Goal: Task Accomplishment & Management: Complete application form

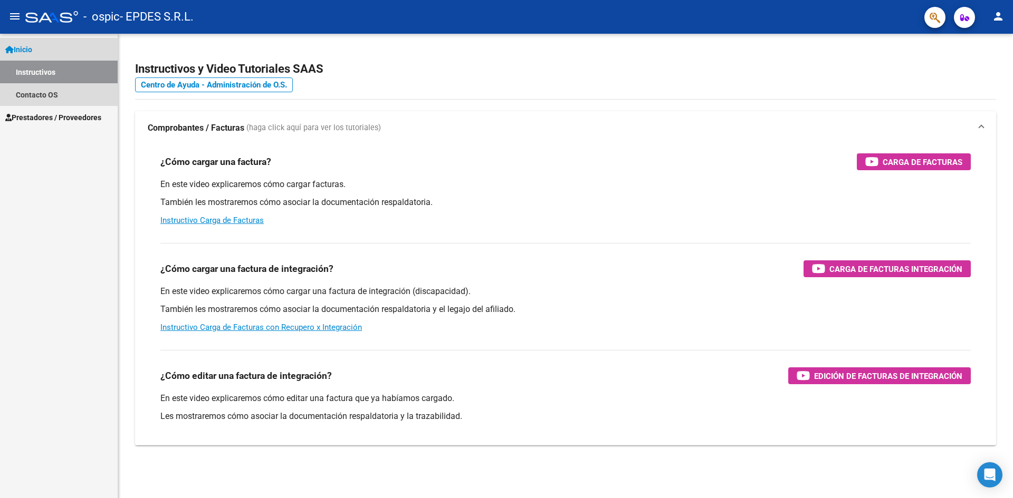
click at [32, 55] on span "Inicio" at bounding box center [18, 50] width 27 height 12
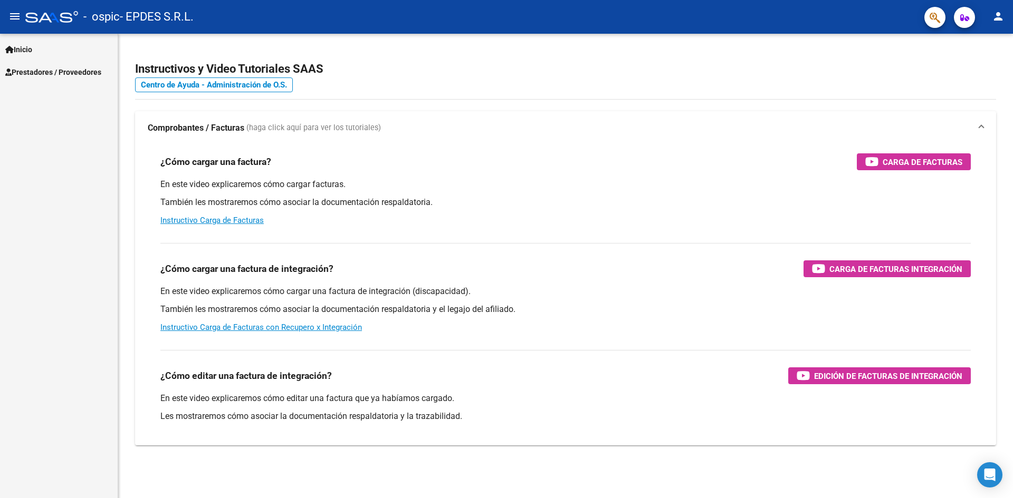
click at [44, 55] on link "Inicio" at bounding box center [59, 49] width 118 height 23
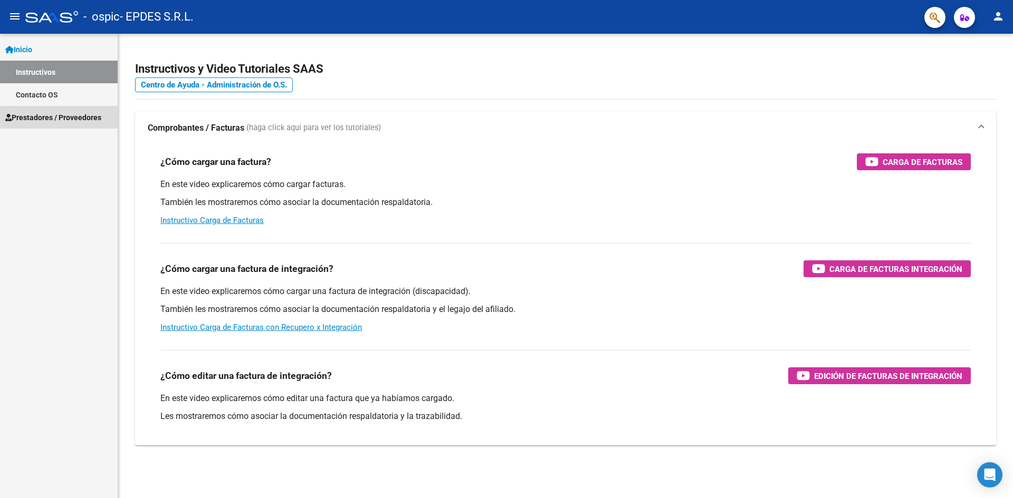
click at [67, 115] on span "Prestadores / Proveedores" at bounding box center [53, 118] width 96 height 12
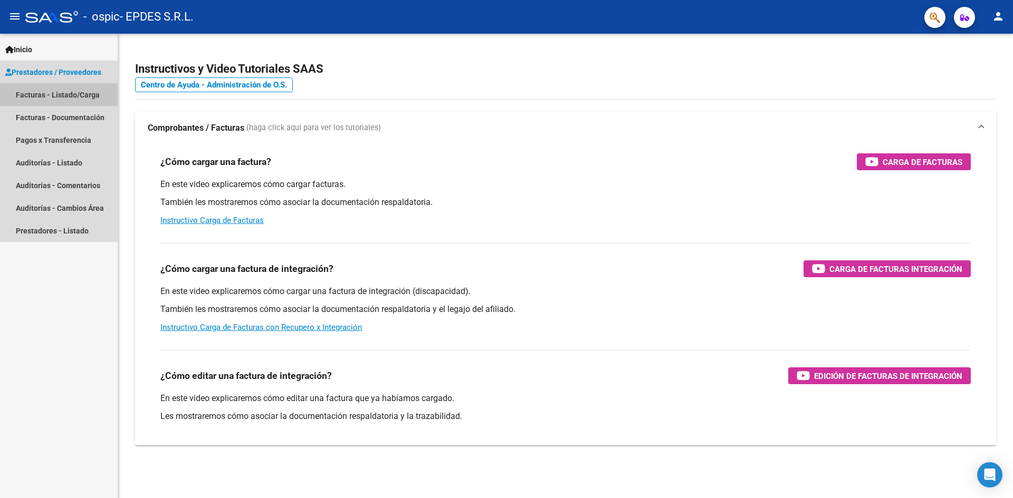
click at [69, 93] on link "Facturas - Listado/Carga" at bounding box center [59, 94] width 118 height 23
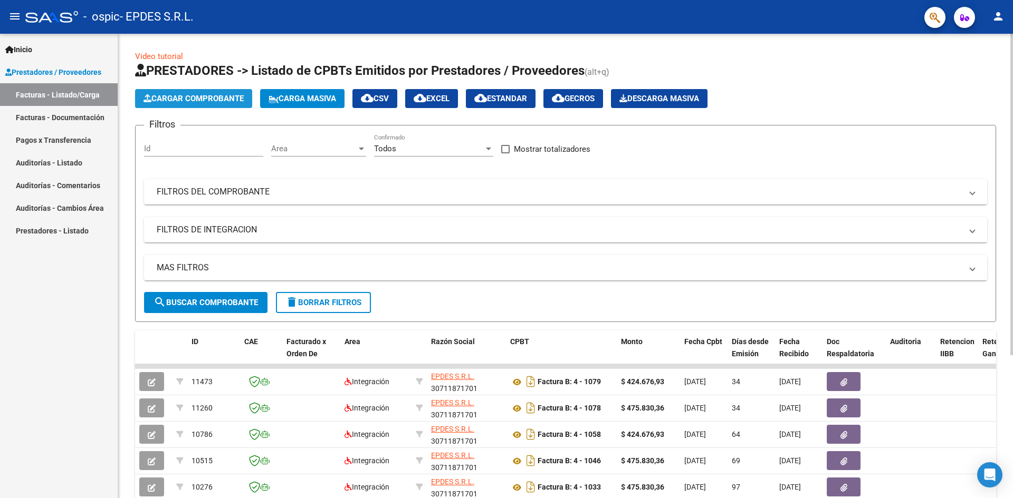
click at [218, 98] on span "Cargar Comprobante" at bounding box center [193, 98] width 100 height 9
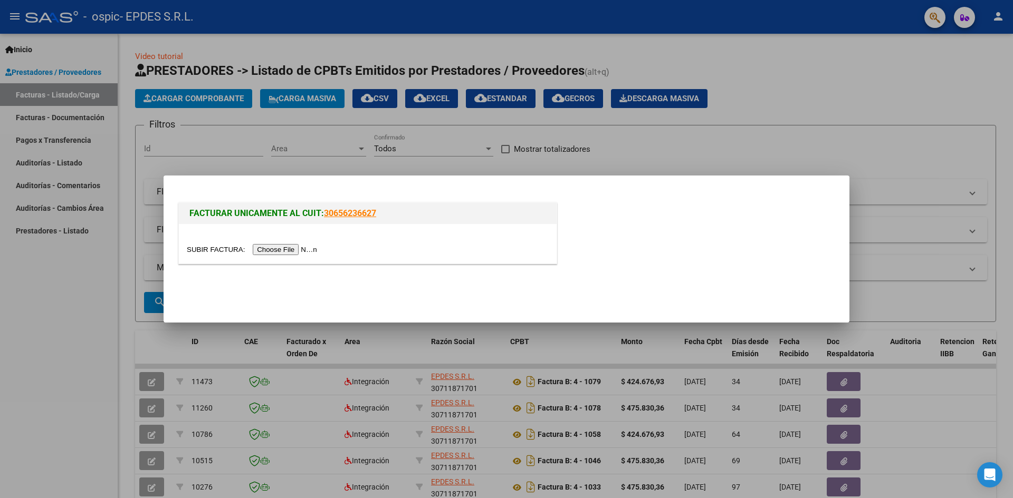
click at [293, 251] on input "file" at bounding box center [253, 249] width 133 height 11
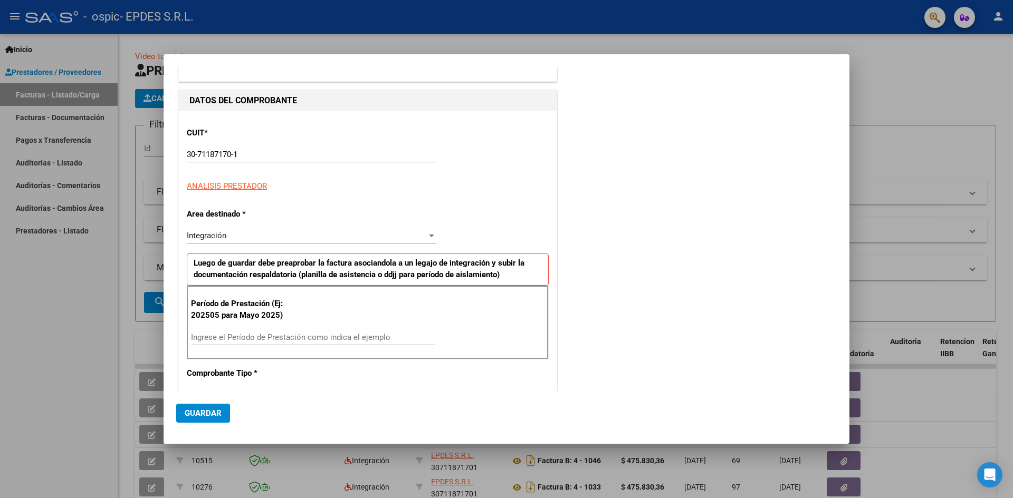
scroll to position [105, 0]
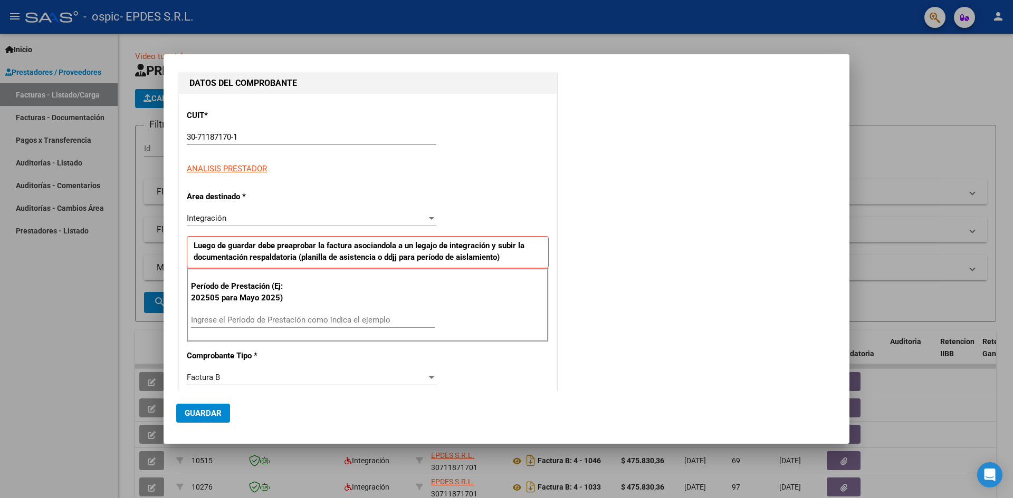
click at [324, 219] on div "Integración" at bounding box center [307, 218] width 240 height 9
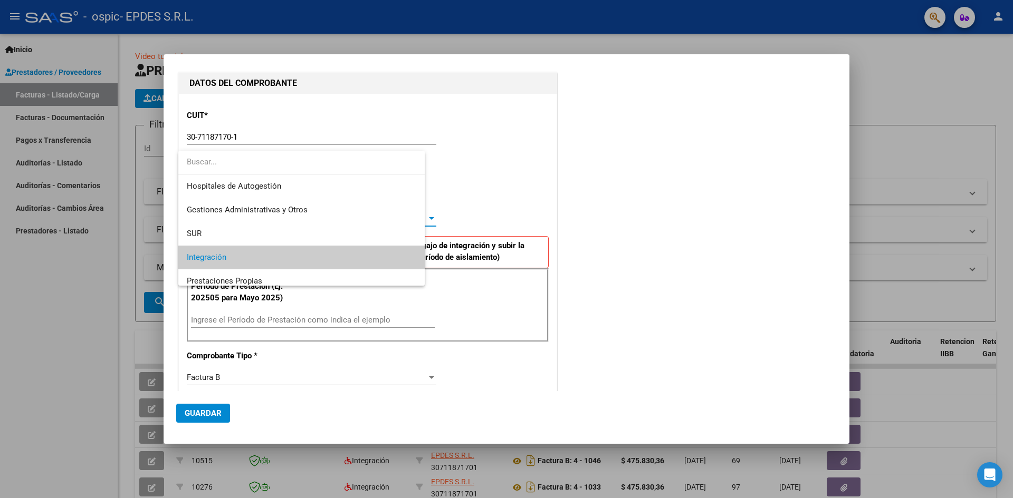
scroll to position [40, 0]
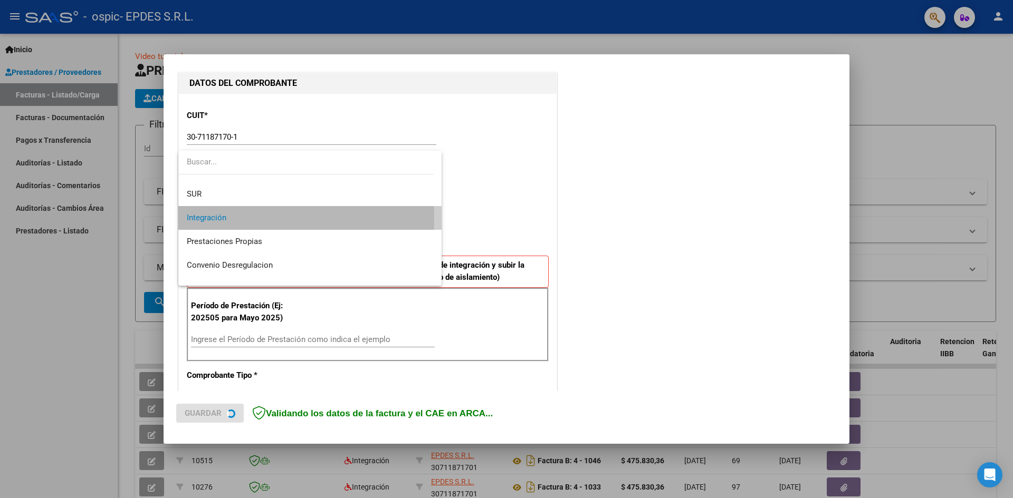
click at [238, 219] on span "Integración" at bounding box center [310, 218] width 246 height 24
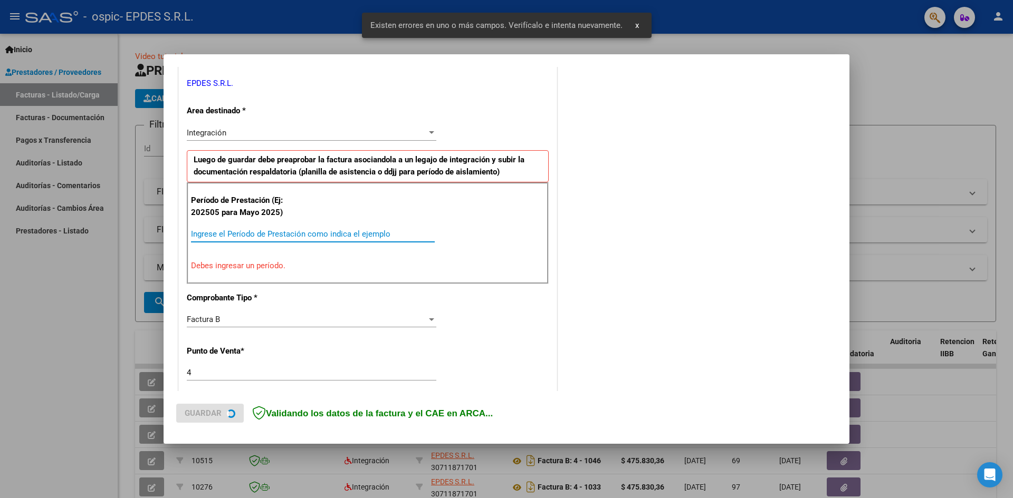
click at [292, 234] on input "Ingrese el Período de Prestación como indica el ejemplo" at bounding box center [313, 233] width 244 height 9
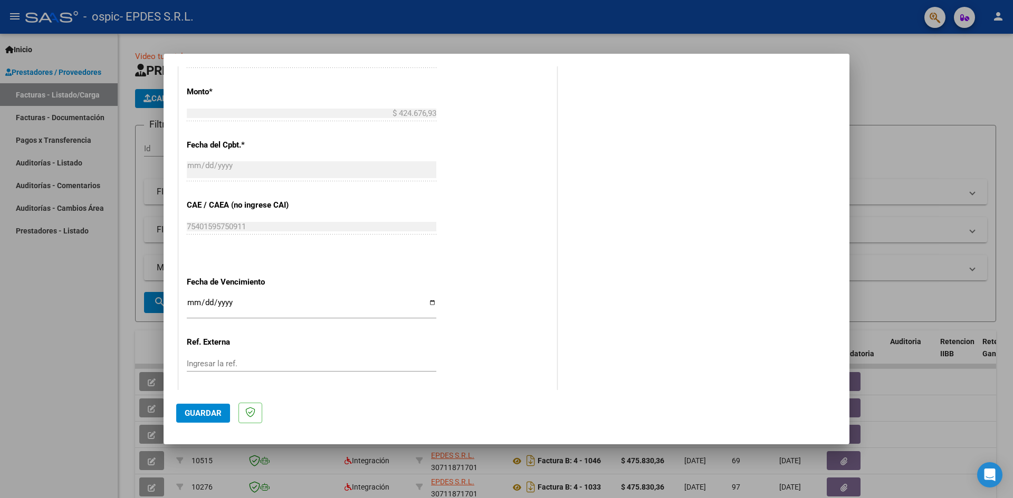
scroll to position [574, 0]
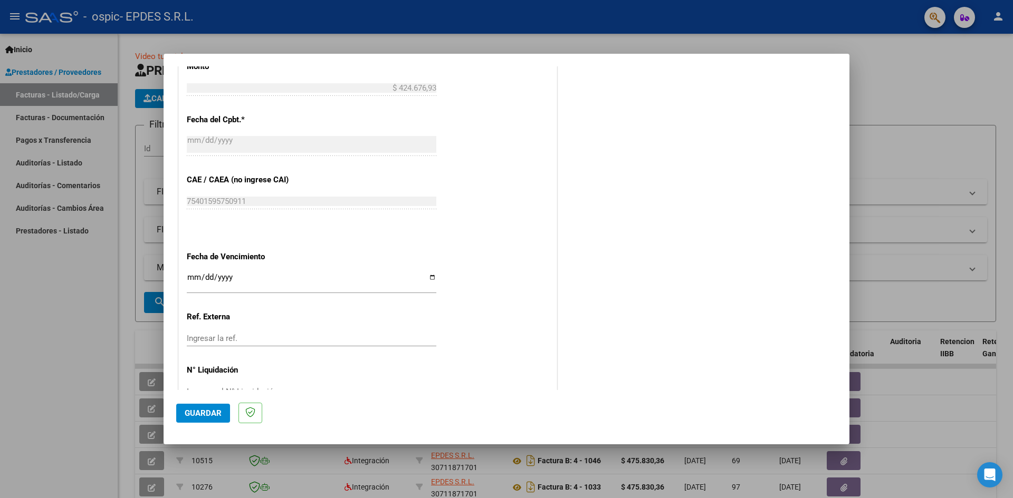
type input "202509"
click at [428, 277] on input "Ingresar la fecha" at bounding box center [311, 281] width 249 height 17
type input "[DATE]"
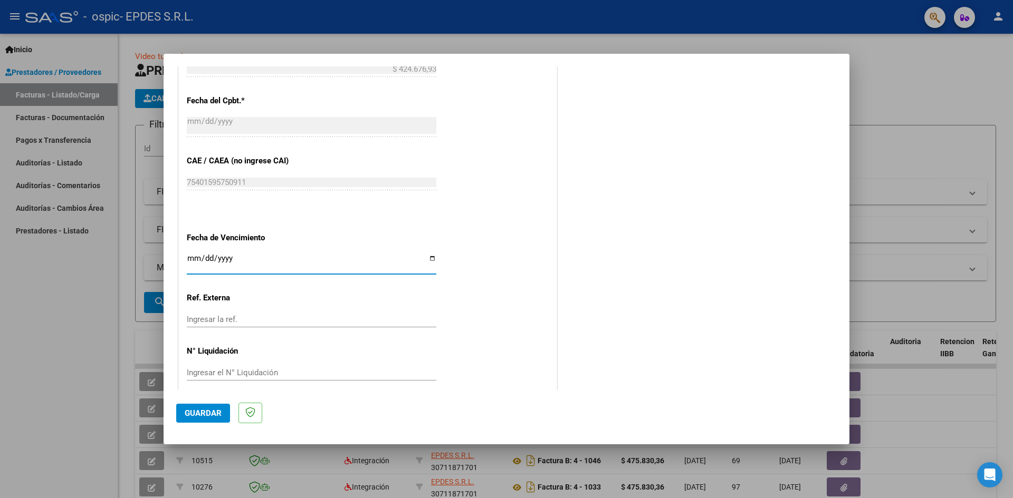
scroll to position [604, 0]
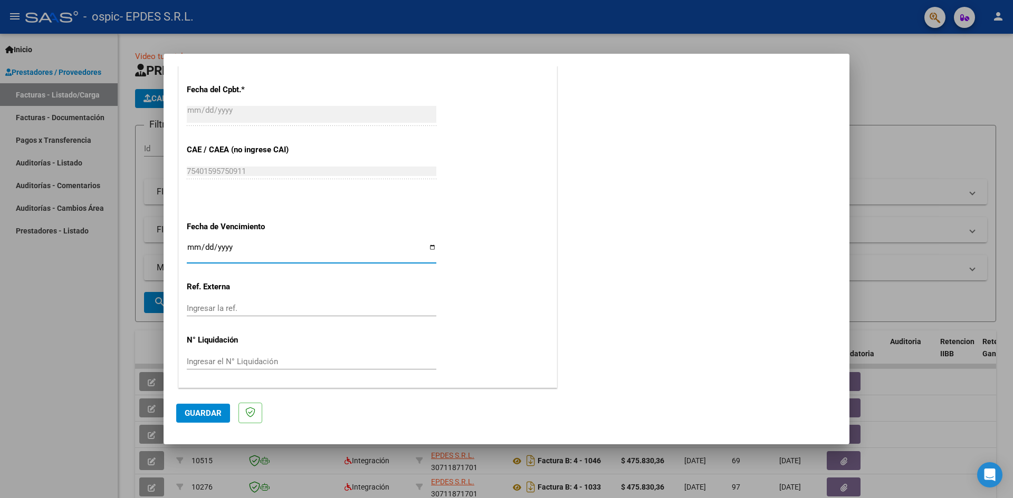
click at [210, 406] on button "Guardar" at bounding box center [203, 413] width 54 height 19
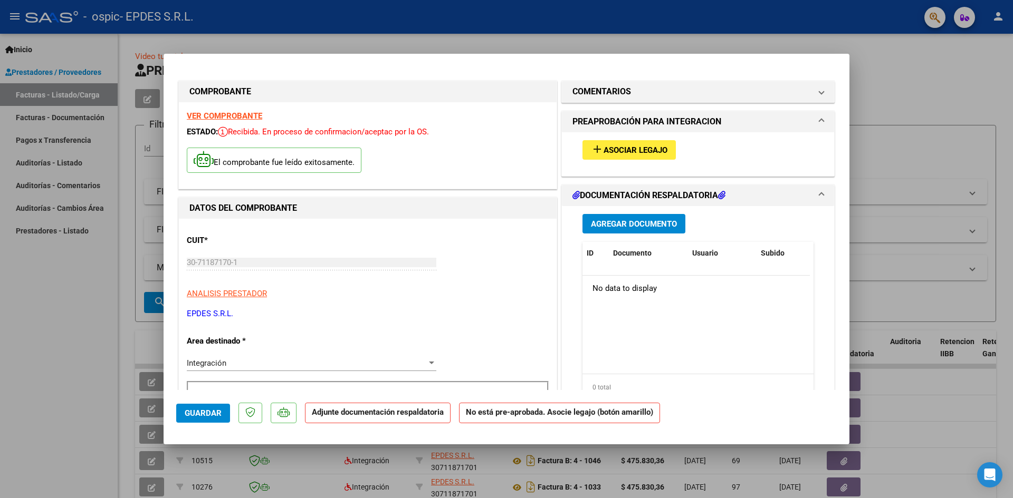
click at [612, 229] on button "Agregar Documento" at bounding box center [633, 224] width 103 height 20
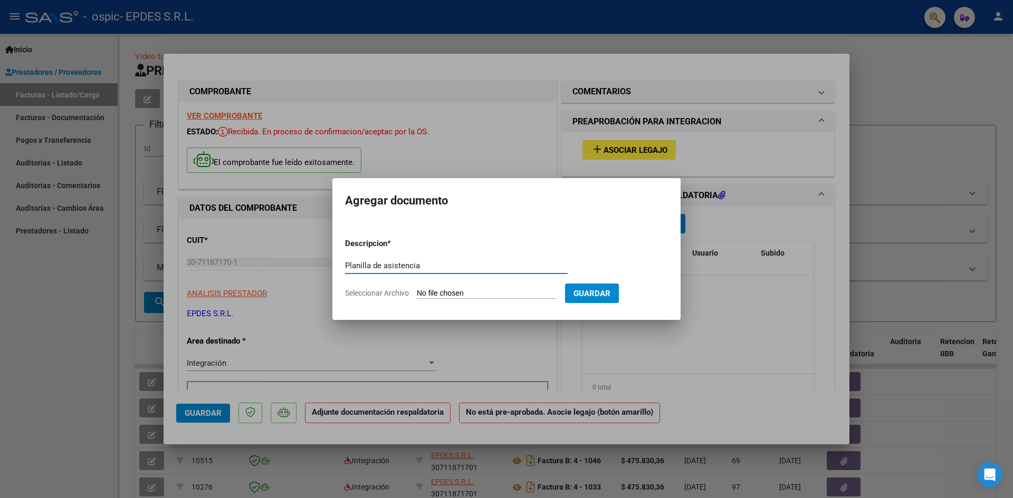
type input "Planilla de asistencia"
drag, startPoint x: 455, startPoint y: 303, endPoint x: 451, endPoint y: 299, distance: 5.6
click at [455, 304] on form "Descripcion * Planilla de asistencia Escriba aquí una descripcion Seleccionar A…" at bounding box center [506, 268] width 323 height 77
click at [447, 291] on input "Seleccionar Archivo" at bounding box center [487, 294] width 140 height 10
type input "C:\fakepath\Planilla de asistencia CET 09-2025.pdf"
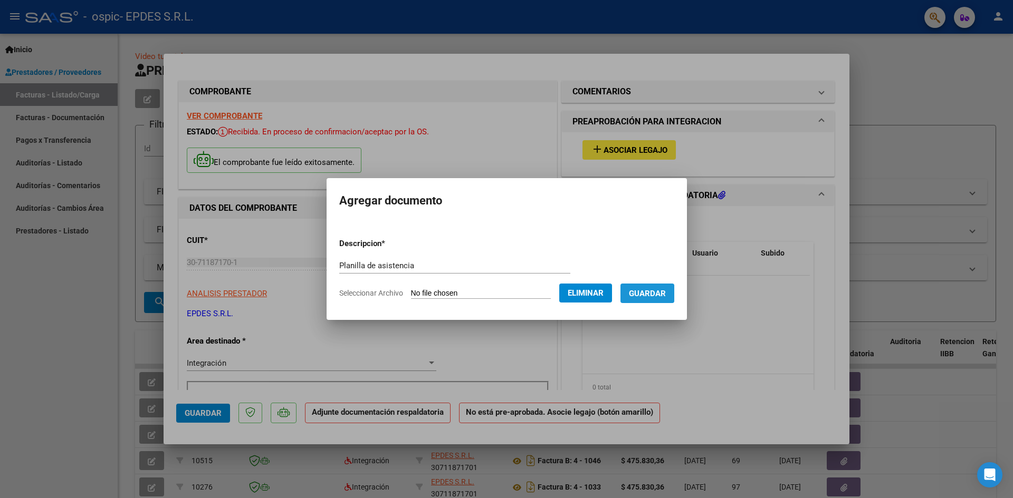
click at [642, 295] on span "Guardar" at bounding box center [647, 293] width 37 height 9
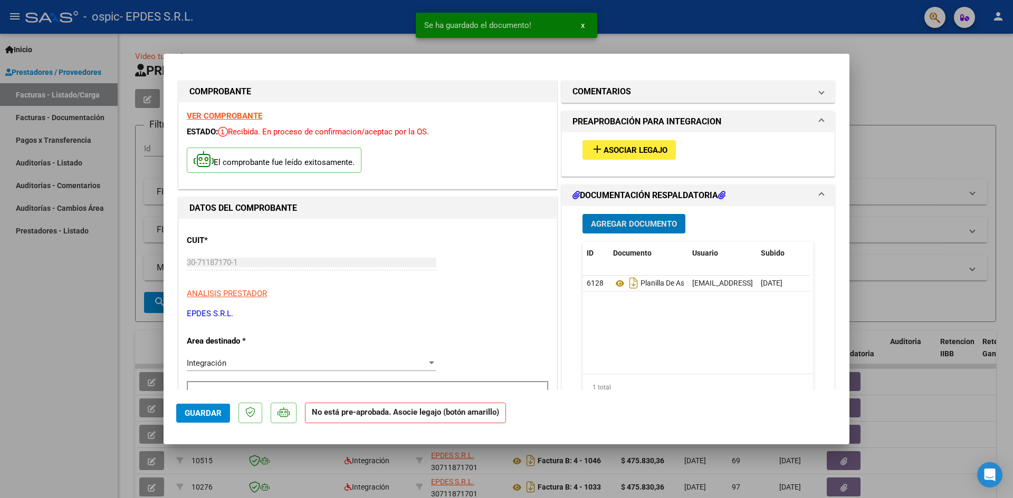
click at [627, 152] on span "Asociar Legajo" at bounding box center [635, 150] width 64 height 9
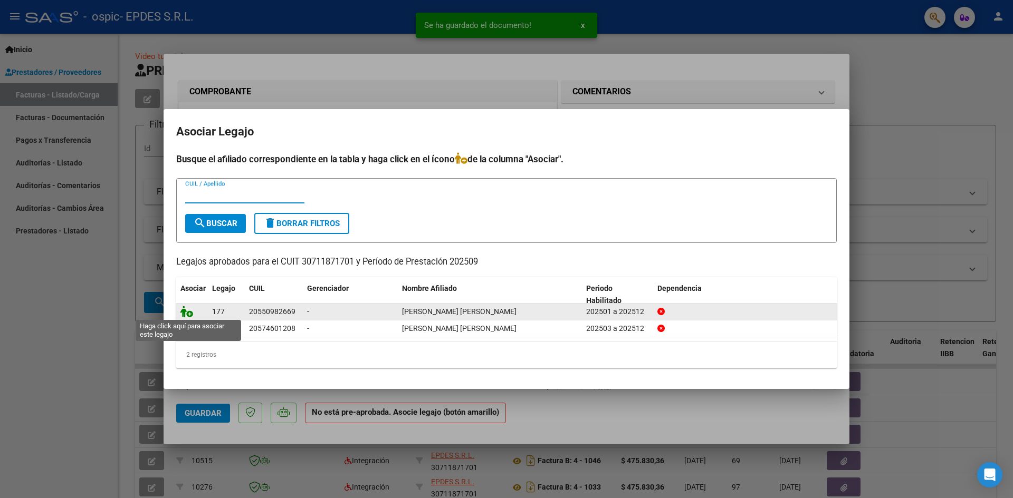
click at [189, 312] on icon at bounding box center [186, 312] width 13 height 12
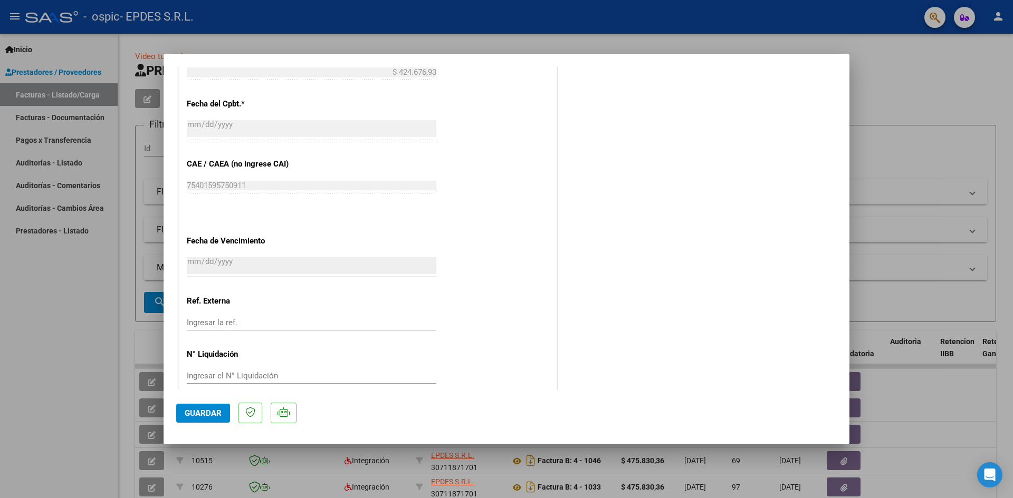
scroll to position [620, 0]
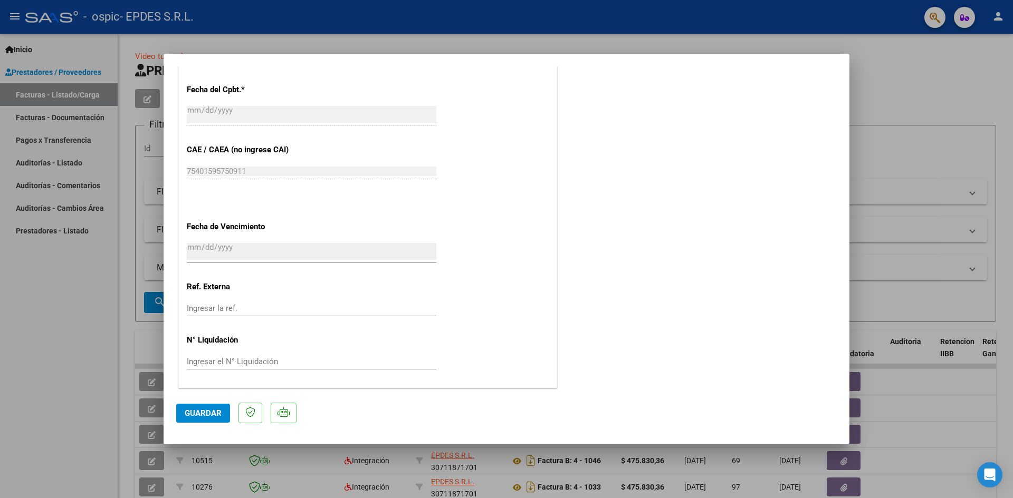
click at [196, 412] on span "Guardar" at bounding box center [203, 413] width 37 height 9
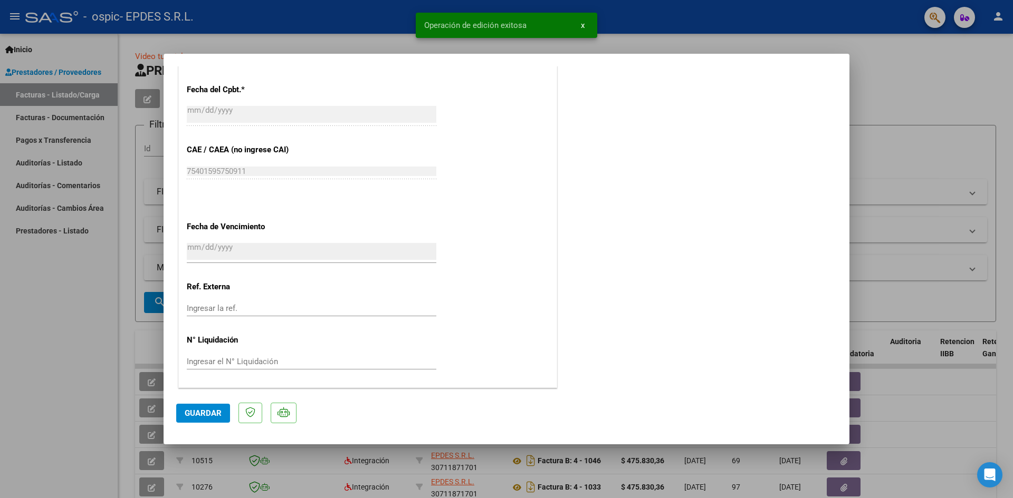
click at [956, 138] on div at bounding box center [506, 249] width 1013 height 498
type input "$ 0,00"
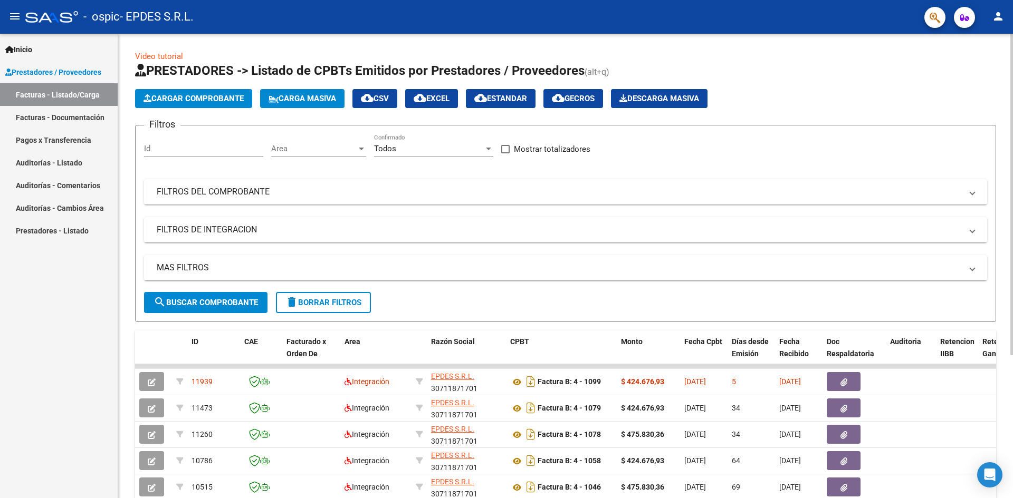
click at [702, 155] on div "Filtros Id Area Area Todos Confirmado Mostrar totalizadores FILTROS DEL COMPROB…" at bounding box center [565, 213] width 843 height 158
click at [152, 97] on span "Cargar Comprobante" at bounding box center [193, 98] width 100 height 9
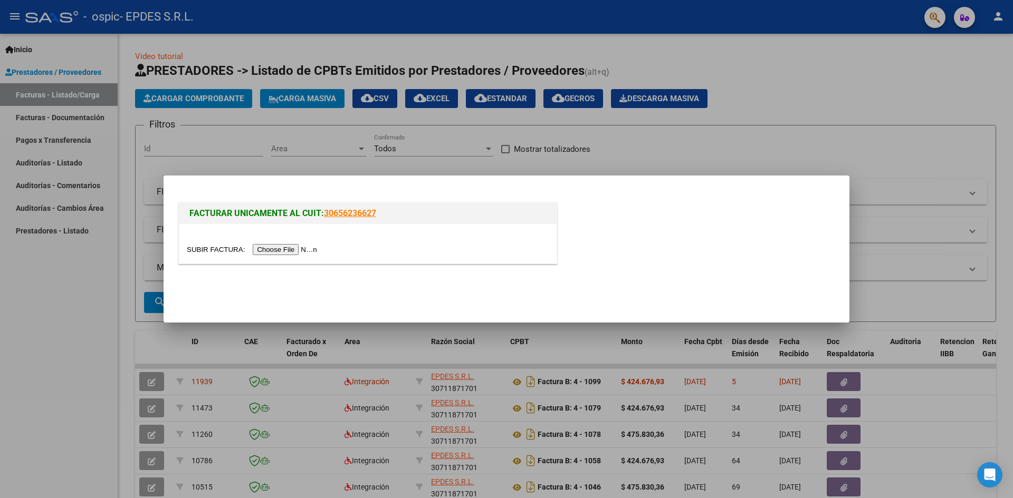
click at [306, 252] on input "file" at bounding box center [253, 249] width 133 height 11
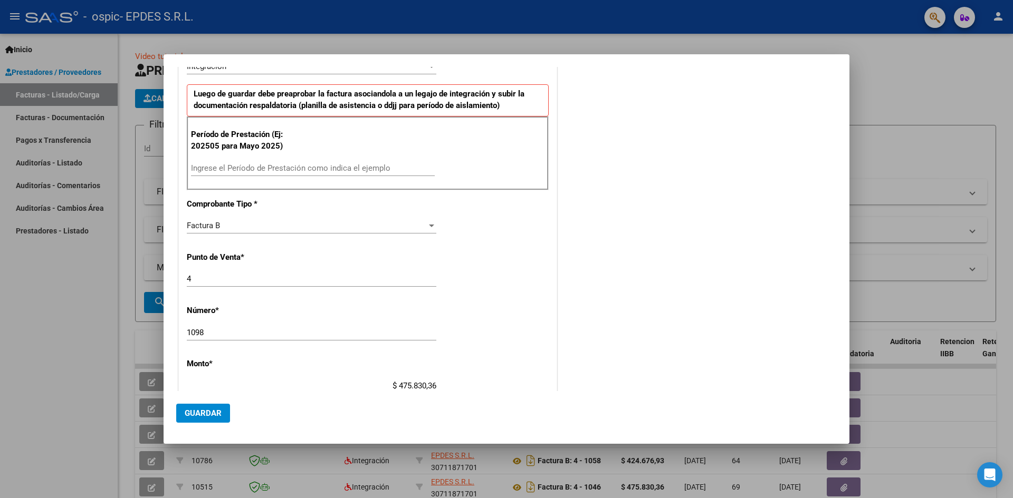
scroll to position [264, 0]
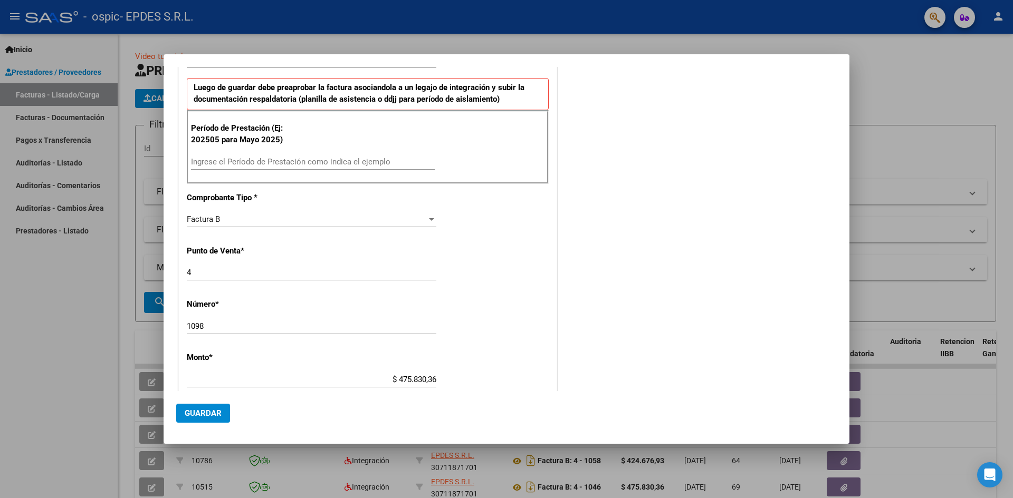
click at [351, 165] on input "Ingrese el Período de Prestación como indica el ejemplo" at bounding box center [313, 161] width 244 height 9
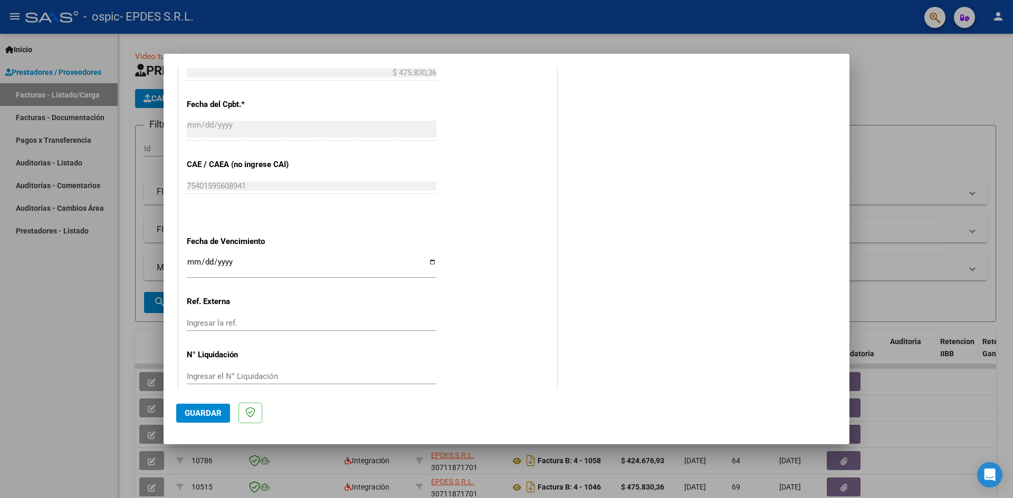
scroll to position [604, 0]
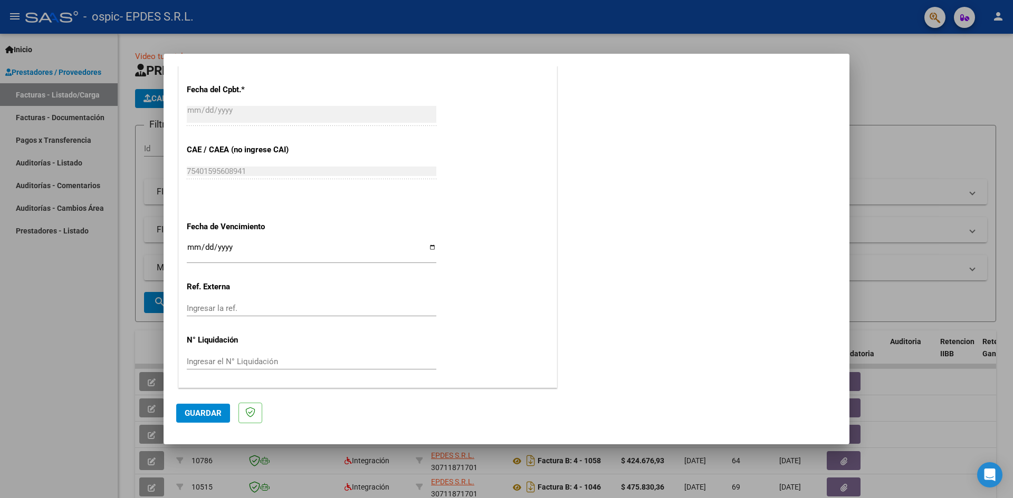
type input "202509"
click at [430, 248] on input "Ingresar la fecha" at bounding box center [311, 251] width 249 height 17
type input "[DATE]"
click at [217, 410] on span "Guardar" at bounding box center [203, 413] width 37 height 9
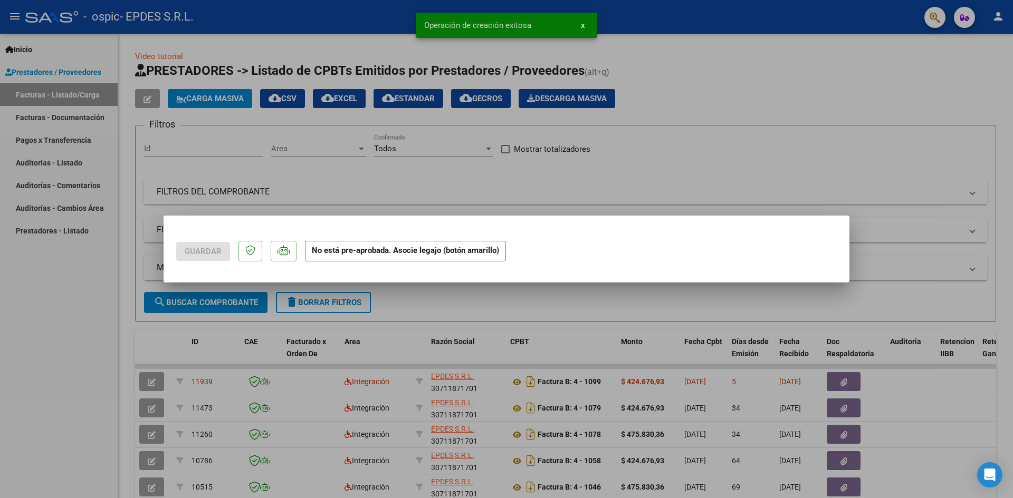
scroll to position [0, 0]
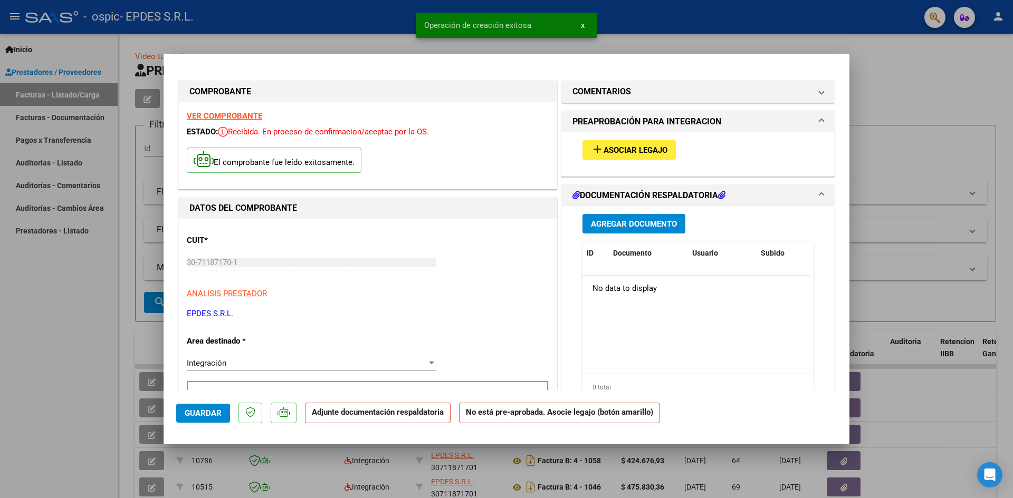
click at [603, 147] on span "Asociar Legajo" at bounding box center [635, 150] width 64 height 9
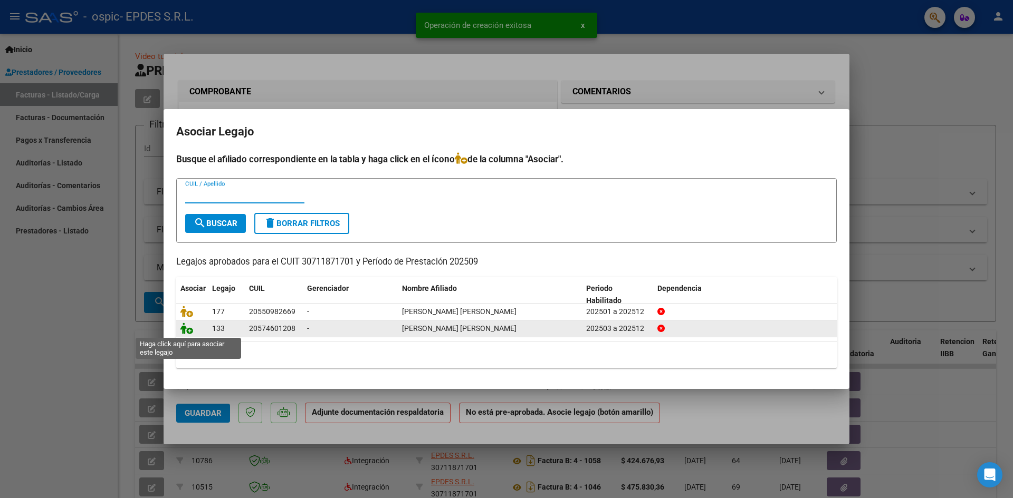
click at [190, 332] on icon at bounding box center [186, 329] width 13 height 12
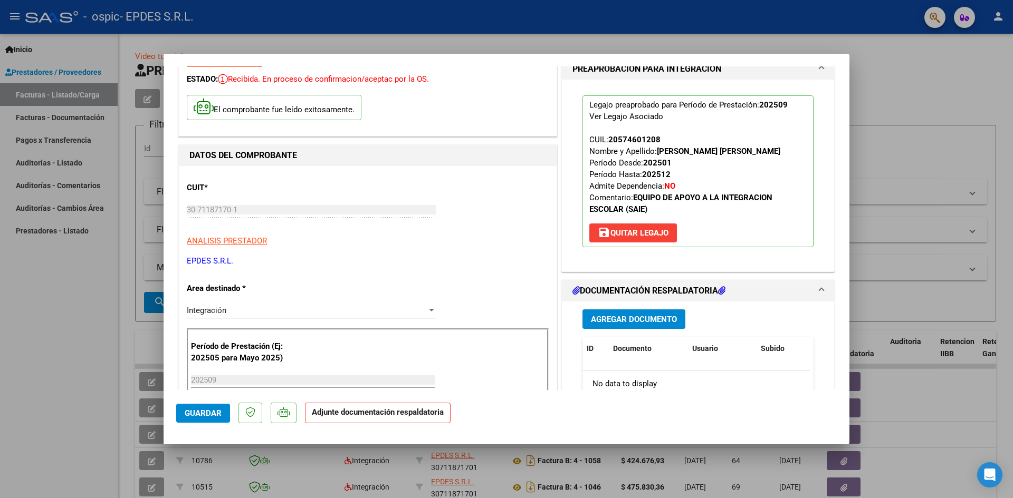
scroll to position [105, 0]
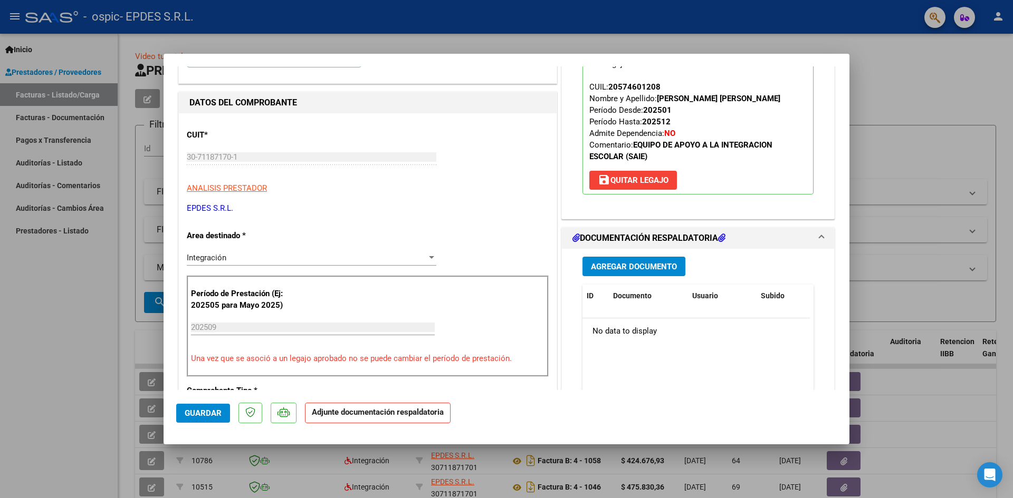
click at [638, 269] on span "Agregar Documento" at bounding box center [634, 266] width 86 height 9
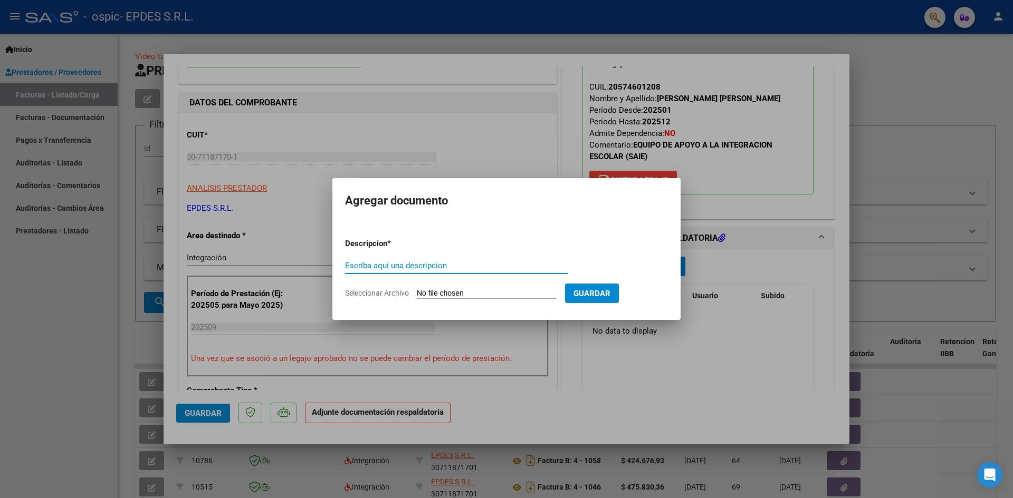
click at [468, 264] on input "Escriba aquí una descripcion" at bounding box center [456, 265] width 223 height 9
type input "p"
type input "Planilla de asistencia"
click at [435, 286] on form "Descripcion * Planilla de asistencia Escriba aquí una descripcion Seleccionar A…" at bounding box center [506, 268] width 323 height 77
click at [432, 293] on input "Seleccionar Archivo" at bounding box center [487, 294] width 140 height 10
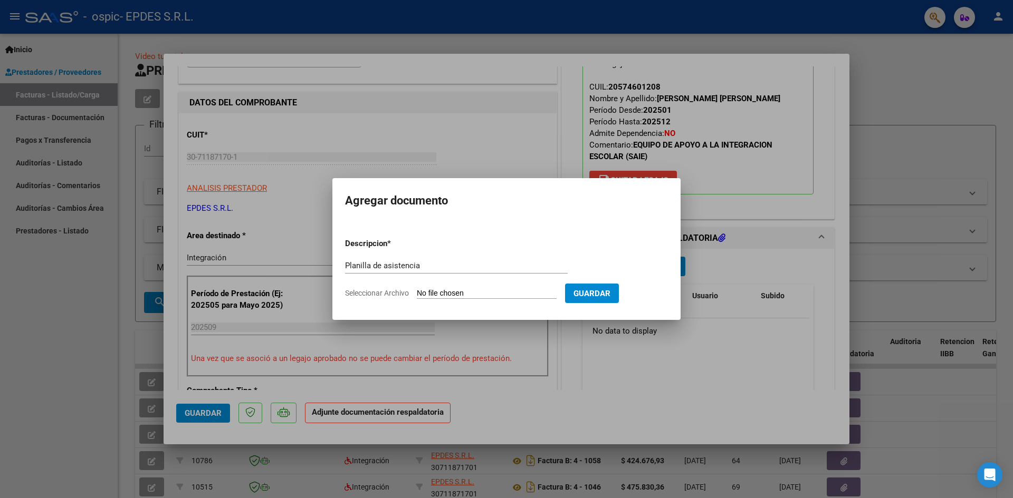
type input "C:\fakepath\Planilla de asistencia IE 09-2025.pdf"
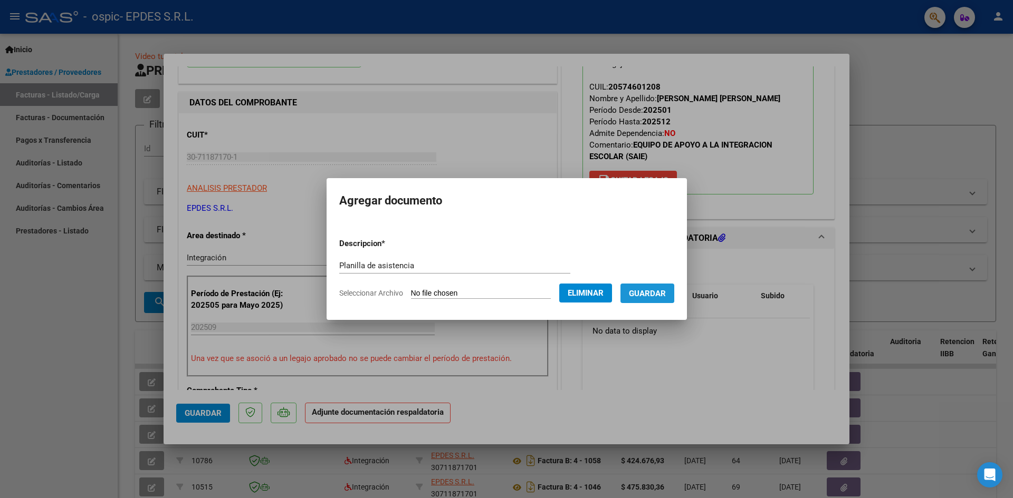
click at [652, 290] on span "Guardar" at bounding box center [647, 293] width 37 height 9
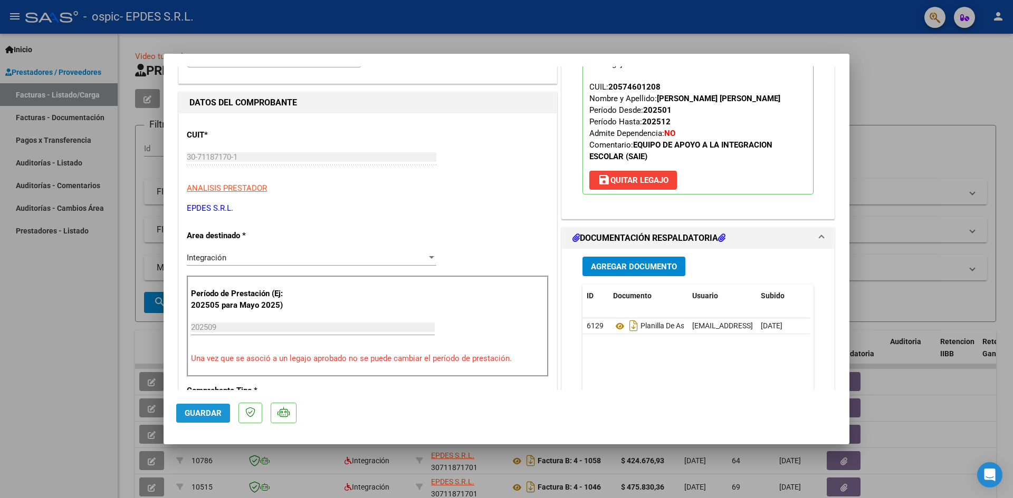
click at [213, 417] on span "Guardar" at bounding box center [203, 413] width 37 height 9
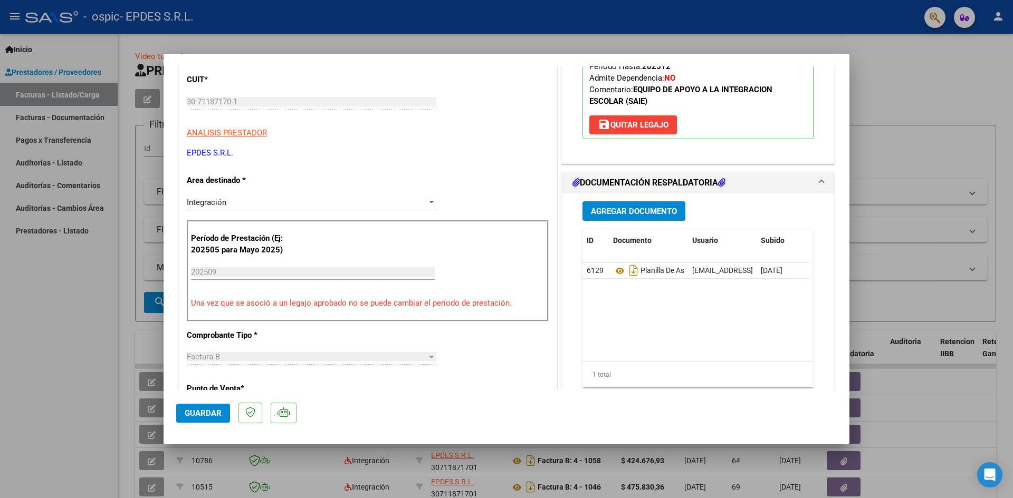
scroll to position [158, 0]
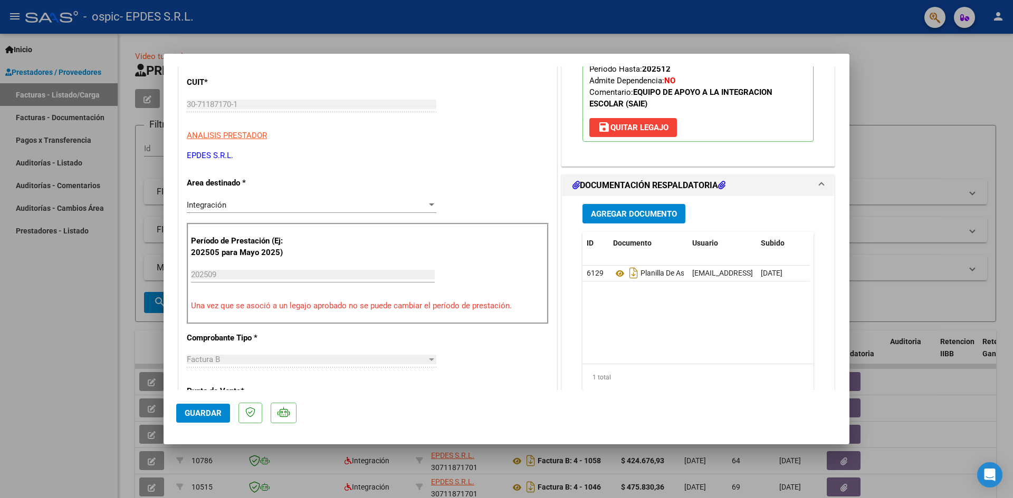
click at [913, 87] on div at bounding box center [506, 249] width 1013 height 498
type input "$ 0,00"
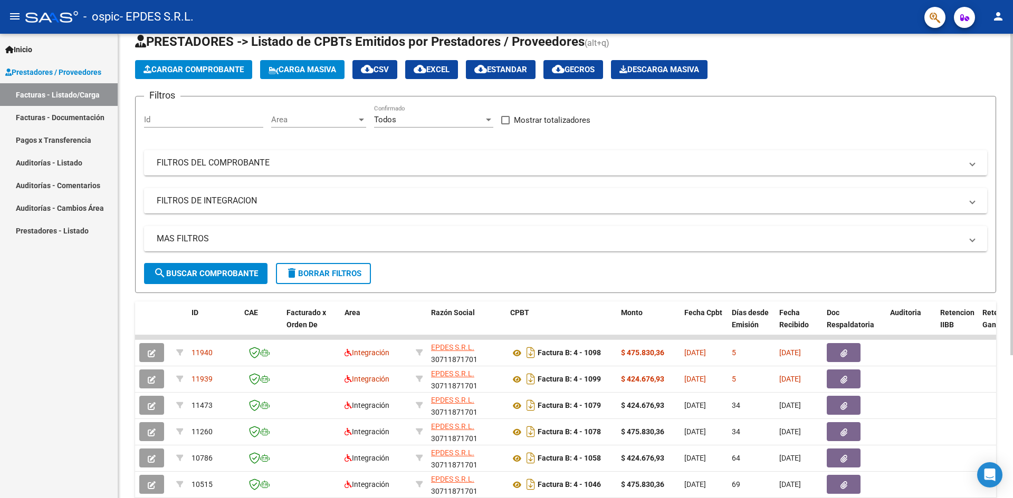
scroll to position [53, 0]
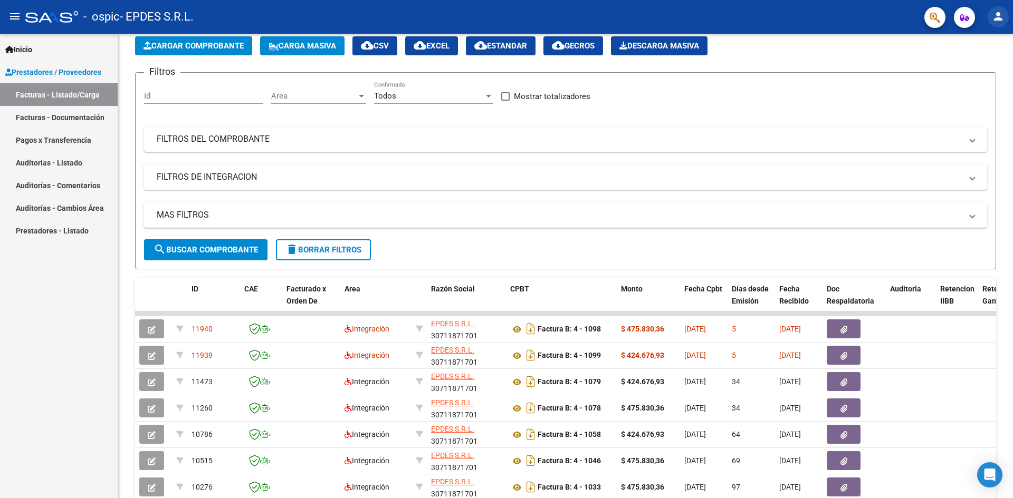
click at [997, 14] on mat-icon "person" at bounding box center [997, 16] width 13 height 13
click at [977, 66] on button "exit_to_app Salir" at bounding box center [976, 69] width 64 height 25
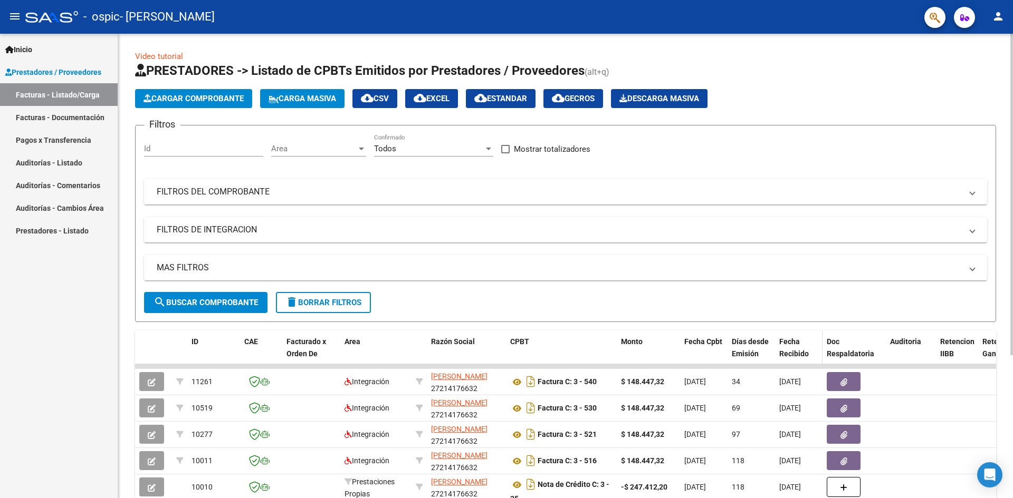
scroll to position [53, 0]
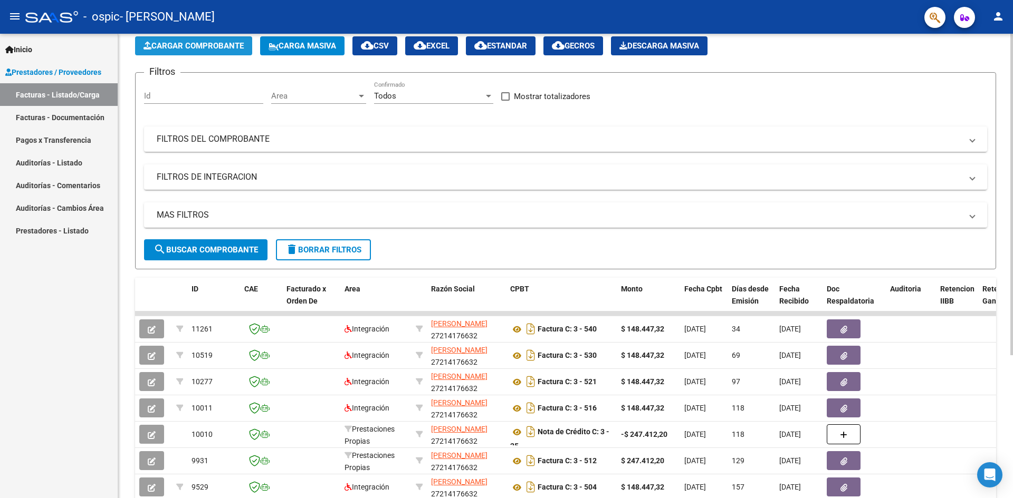
click at [198, 44] on span "Cargar Comprobante" at bounding box center [193, 45] width 100 height 9
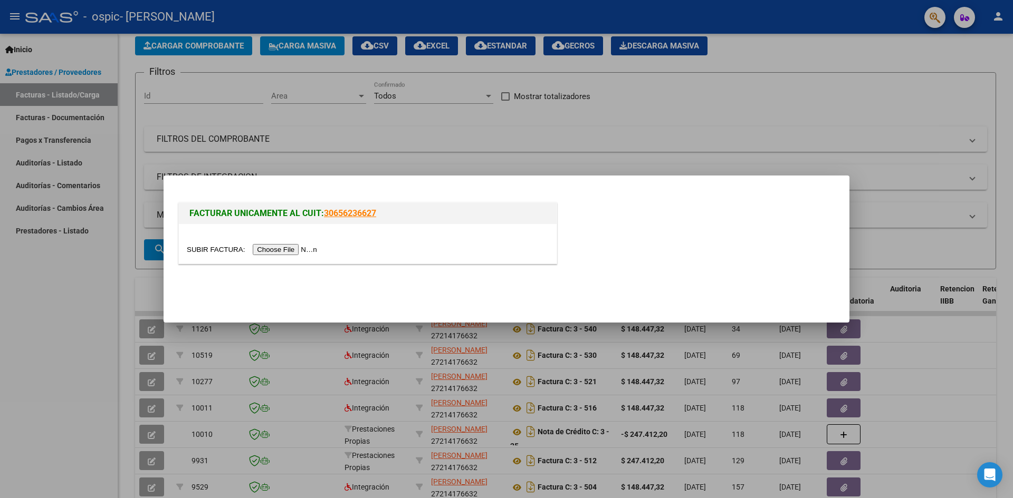
click at [286, 244] on div at bounding box center [368, 250] width 362 height 12
click at [287, 252] on input "file" at bounding box center [253, 249] width 133 height 11
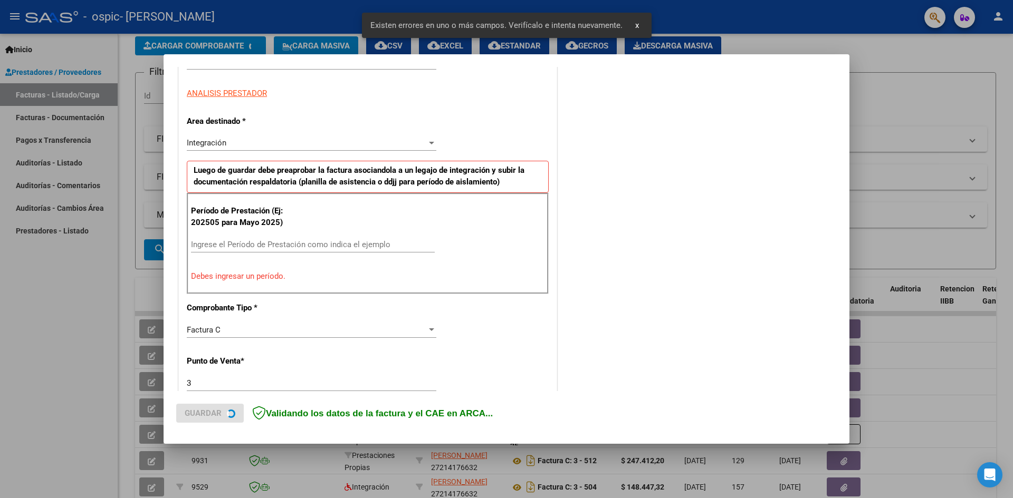
scroll to position [186, 0]
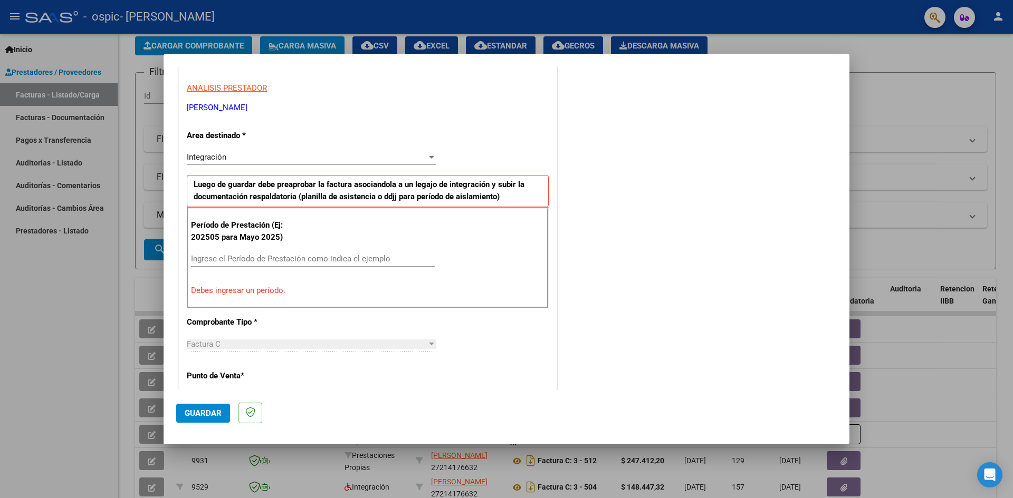
click at [285, 258] on input "Ingrese el Período de Prestación como indica el ejemplo" at bounding box center [313, 258] width 244 height 9
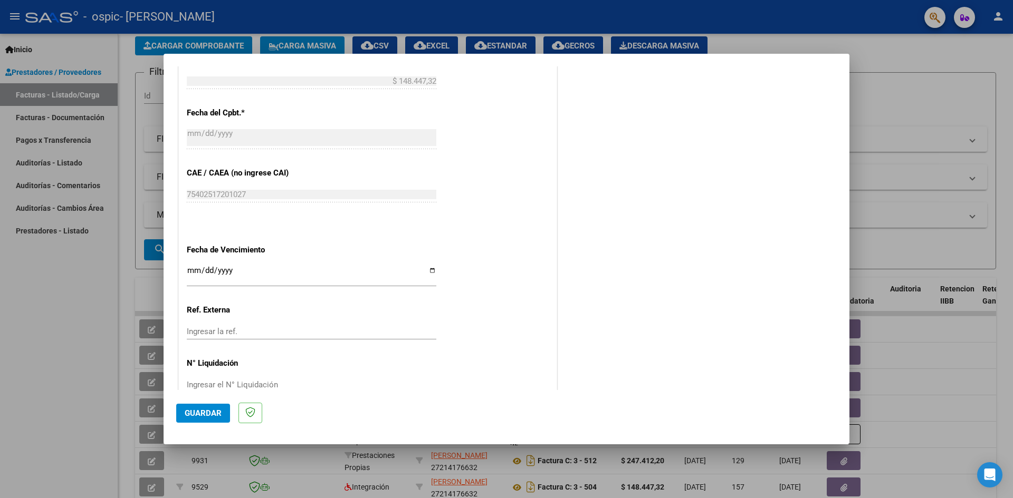
scroll to position [604, 0]
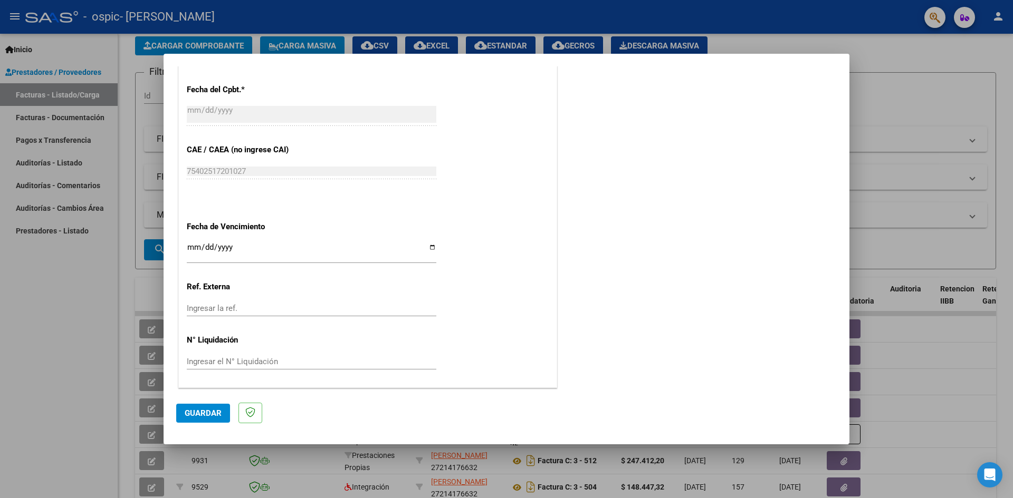
type input "202509"
click at [429, 246] on input "Ingresar la fecha" at bounding box center [311, 251] width 249 height 17
type input "2025-10-13"
click at [193, 413] on span "Guardar" at bounding box center [203, 413] width 37 height 9
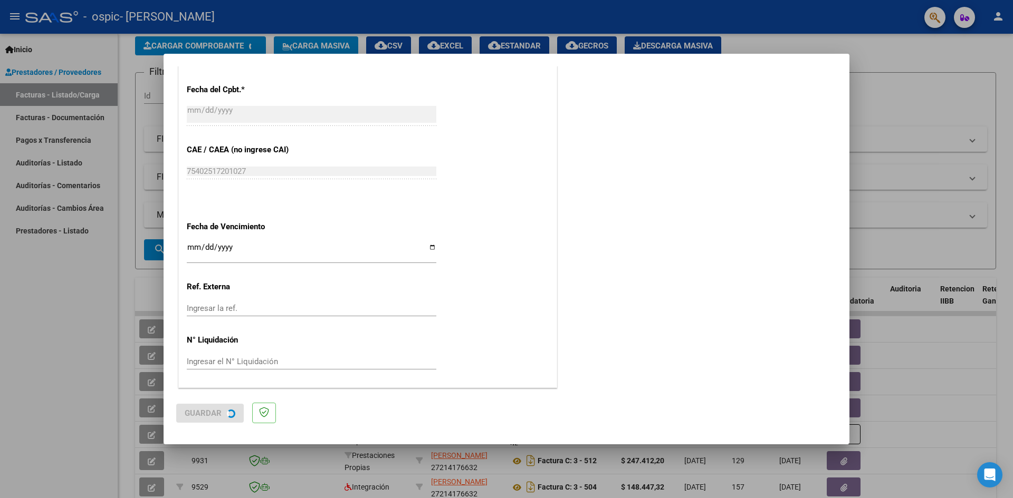
scroll to position [0, 0]
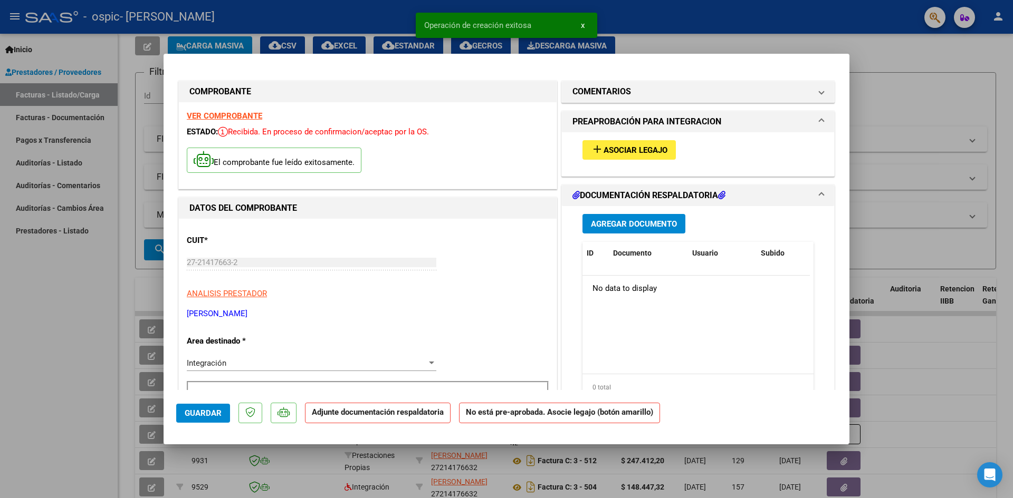
click at [631, 143] on button "add Asociar Legajo" at bounding box center [628, 150] width 93 height 20
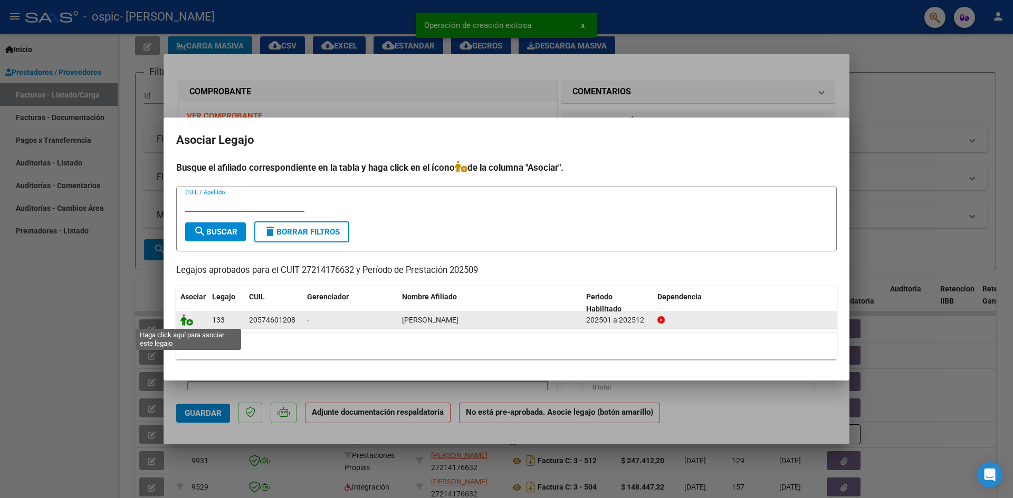
click at [186, 321] on icon at bounding box center [186, 320] width 13 height 12
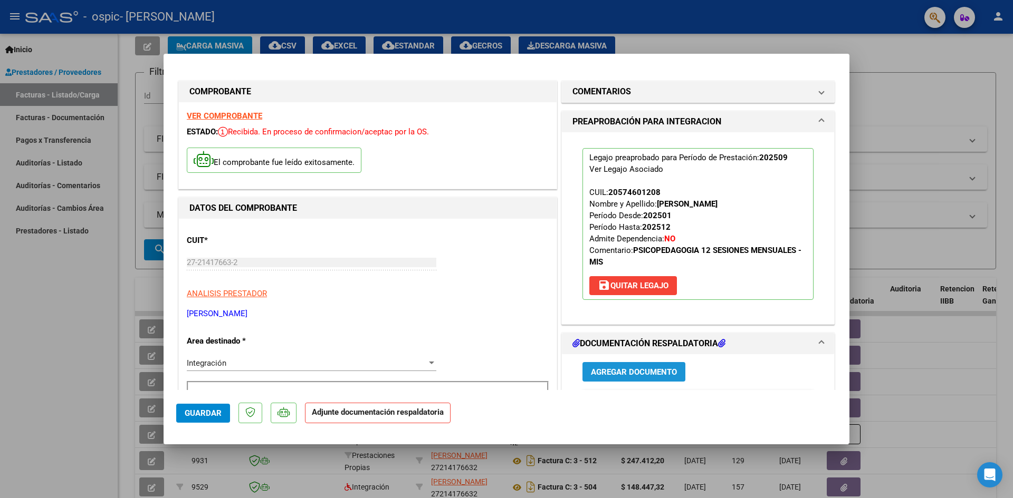
click at [638, 370] on span "Agregar Documento" at bounding box center [634, 372] width 86 height 9
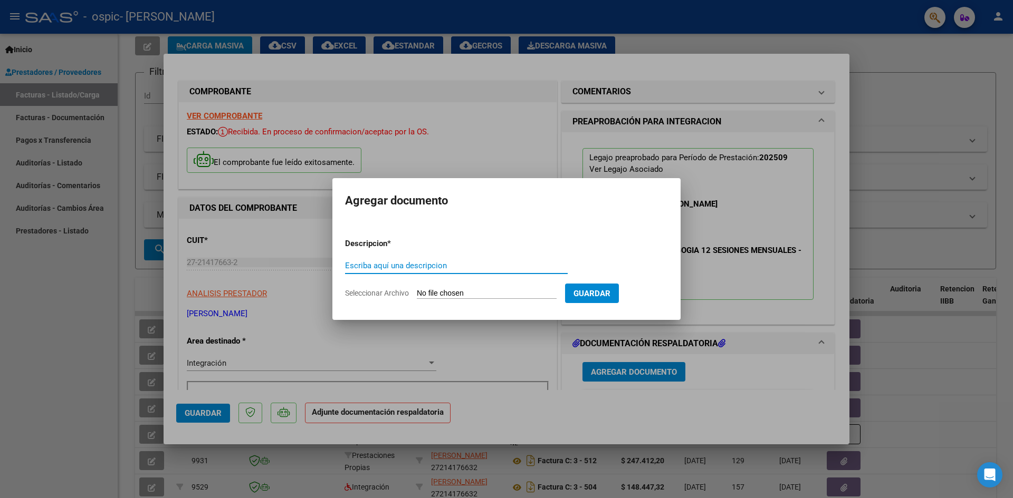
click at [436, 266] on input "Escriba aquí una descripcion" at bounding box center [456, 265] width 223 height 9
type input "Planilla de asistencia"
click at [442, 292] on input "Seleccionar Archivo" at bounding box center [487, 294] width 140 height 10
type input "C:\fakepath\Planilla de asistencia PSP 09-2025.pdf"
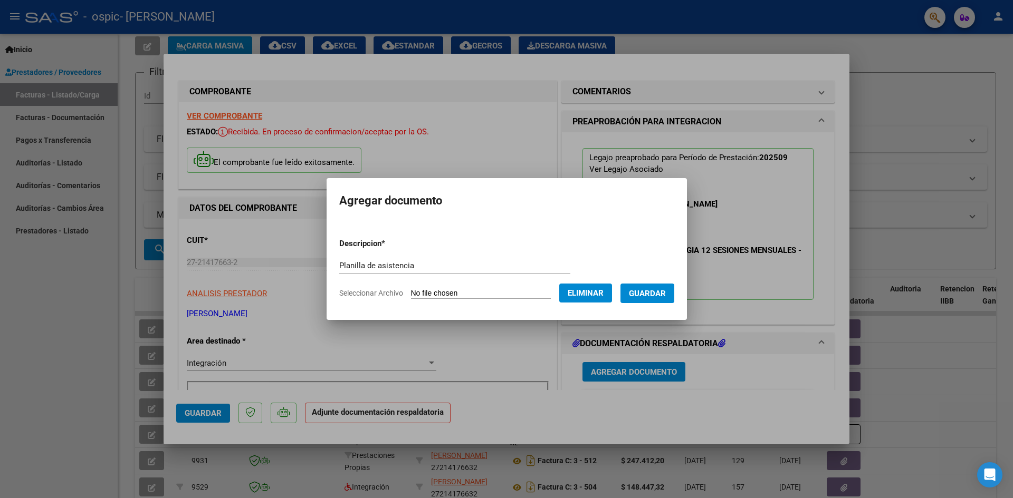
click at [662, 300] on button "Guardar" at bounding box center [647, 294] width 54 height 20
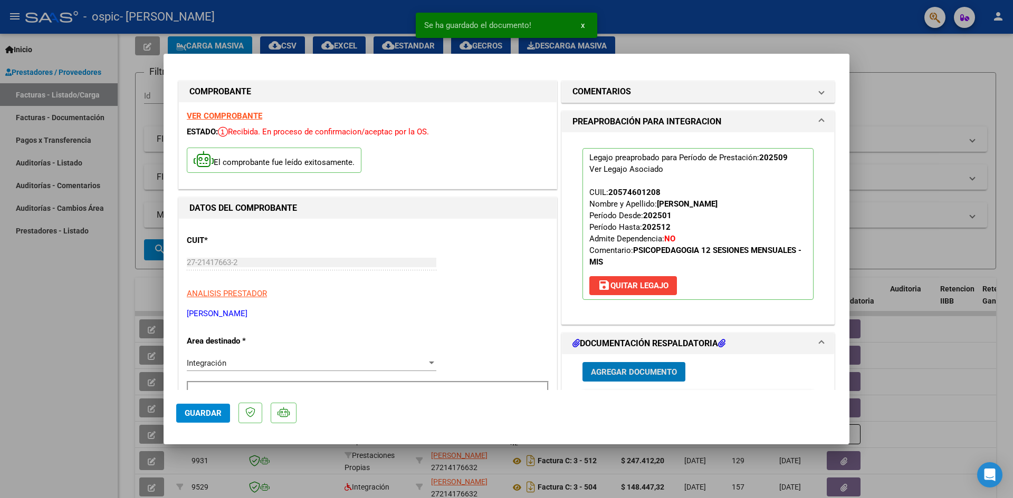
click at [901, 76] on div at bounding box center [506, 249] width 1013 height 498
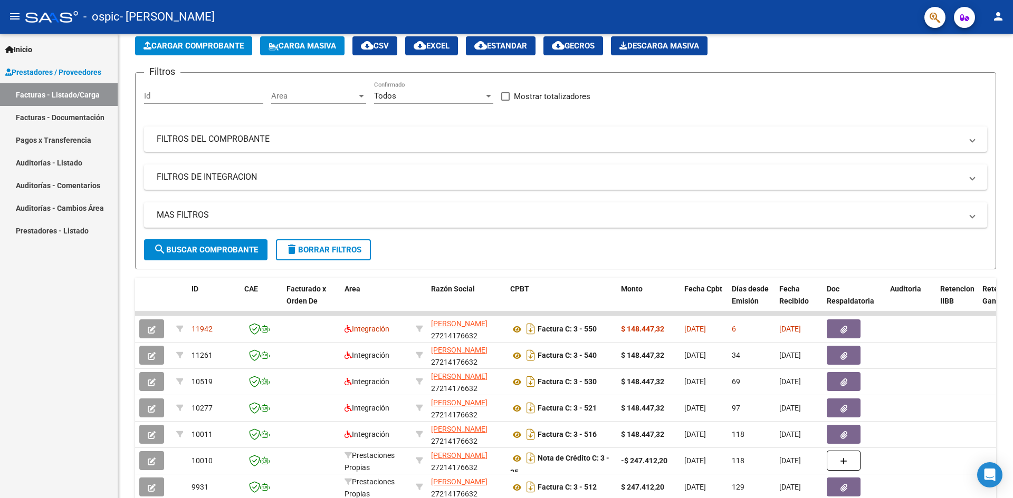
click at [991, 6] on mat-toolbar "menu - ospic - GERVASO ARIANNA person" at bounding box center [506, 17] width 1013 height 34
click at [991, 16] on button "person" at bounding box center [997, 16] width 21 height 21
click at [973, 71] on button "exit_to_app Salir" at bounding box center [976, 69] width 64 height 25
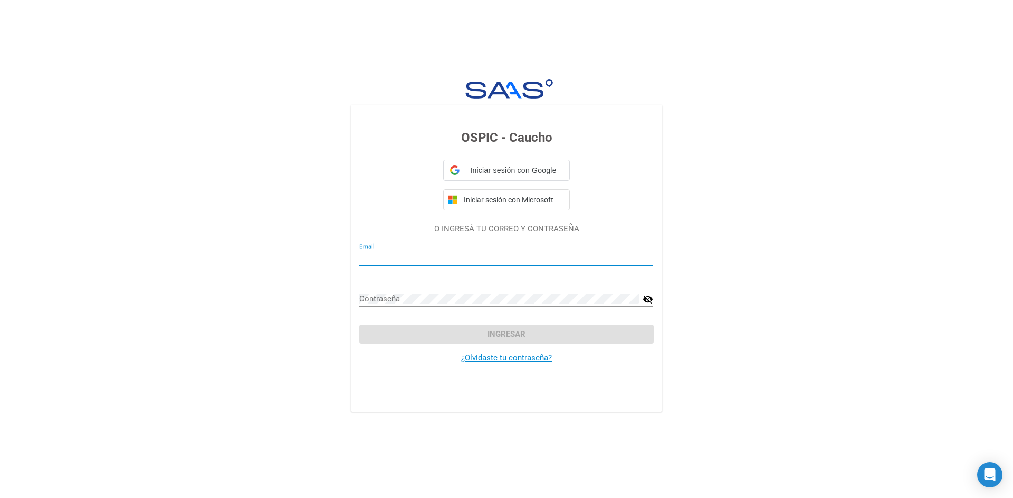
type input "ariannager@hotmail.com"
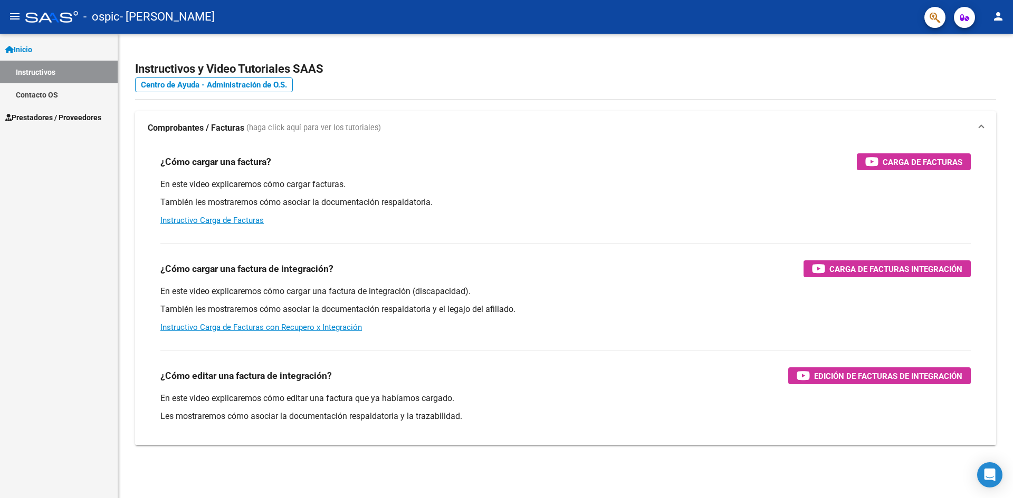
click at [983, 22] on mat-toolbar "menu - ospic - BENGOA FLORENCIA CRISTINA person" at bounding box center [506, 17] width 1013 height 34
click at [996, 17] on mat-icon "person" at bounding box center [997, 16] width 13 height 13
drag, startPoint x: 470, startPoint y: 18, endPoint x: 217, endPoint y: 17, distance: 252.6
click at [469, 18] on div at bounding box center [506, 249] width 1013 height 498
click at [79, 120] on span "Prestadores / Proveedores" at bounding box center [53, 118] width 96 height 12
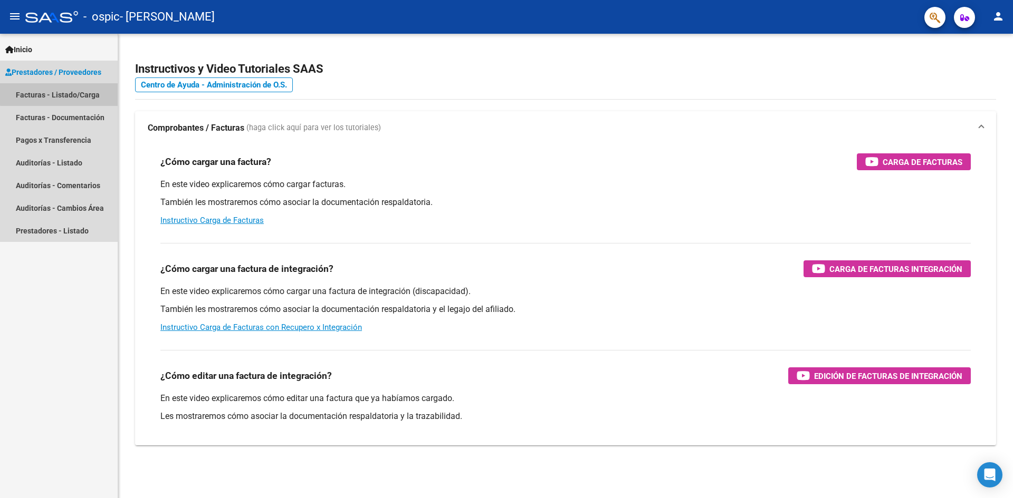
click at [80, 92] on link "Facturas - Listado/Carga" at bounding box center [59, 94] width 118 height 23
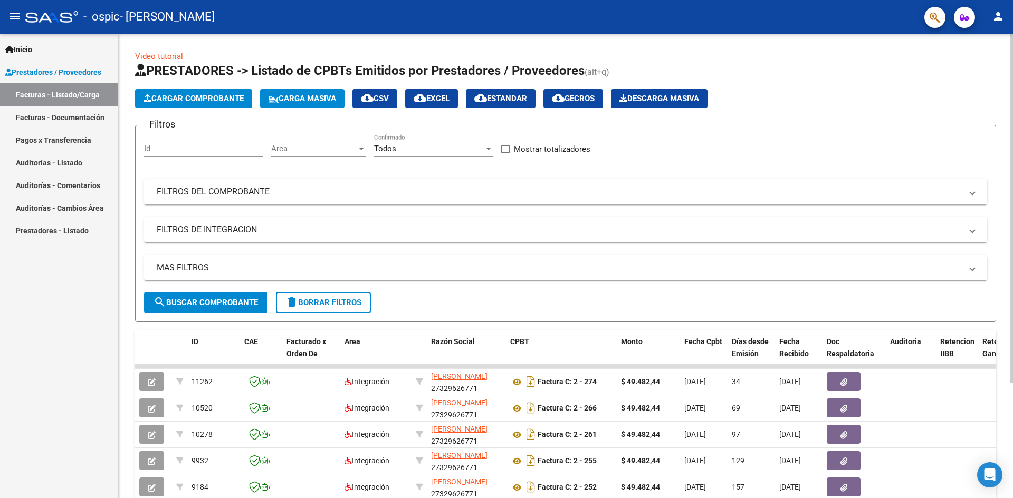
click at [766, 157] on div "Filtros Id Area Area Todos Confirmado Mostrar totalizadores FILTROS DEL COMPROB…" at bounding box center [565, 213] width 843 height 158
click at [192, 98] on span "Cargar Comprobante" at bounding box center [193, 98] width 100 height 9
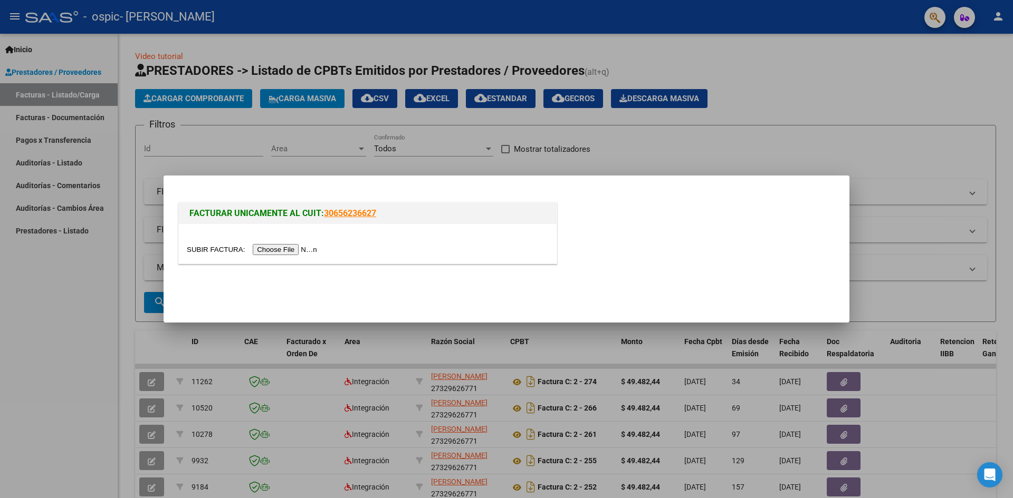
click at [283, 252] on input "file" at bounding box center [253, 249] width 133 height 11
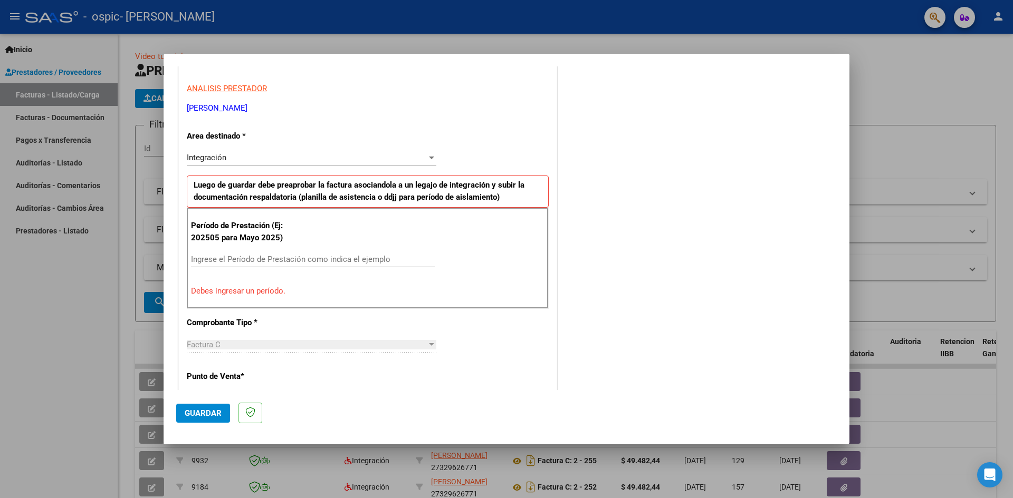
scroll to position [211, 0]
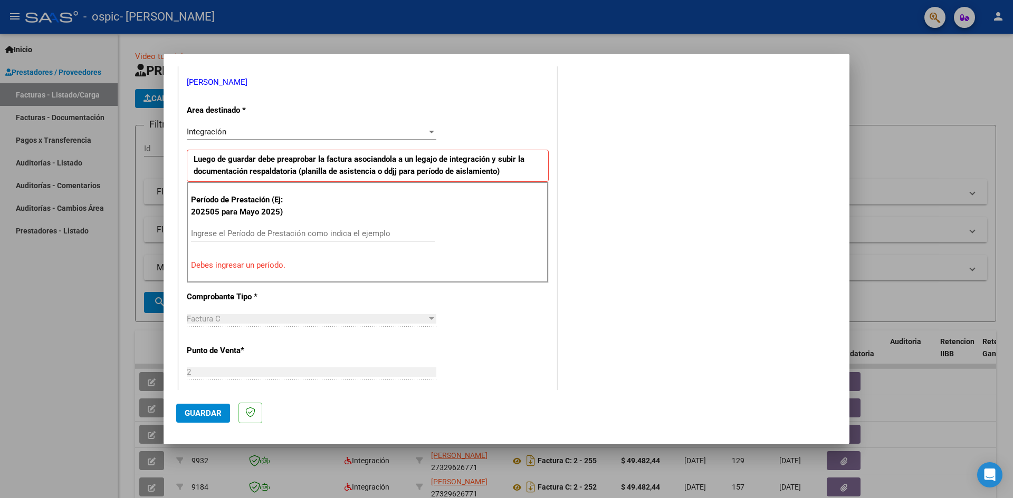
click at [295, 224] on div "Período de Prestación (Ej: 202505 para Mayo 2025) Ingrese el Período de Prestac…" at bounding box center [368, 232] width 362 height 101
click at [295, 232] on input "Ingrese el Período de Prestación como indica el ejemplo" at bounding box center [313, 233] width 244 height 9
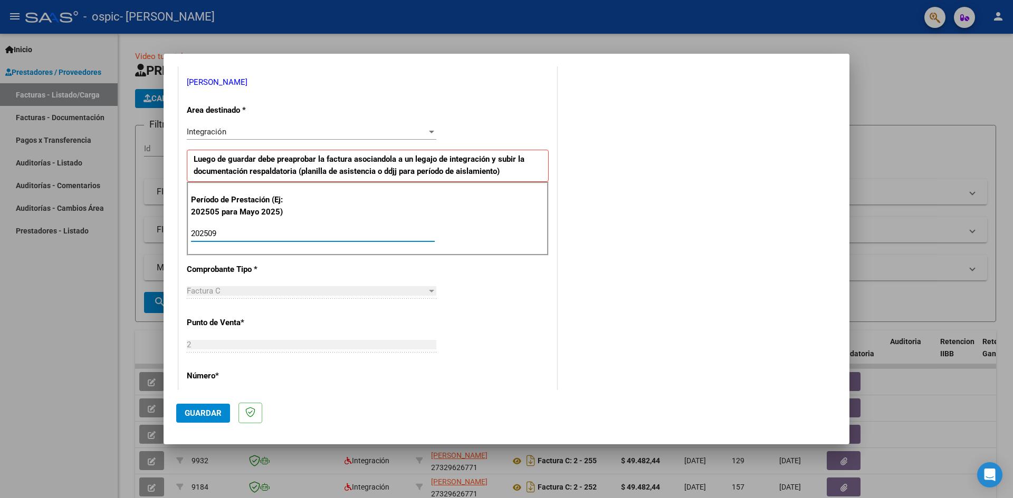
type input "202509"
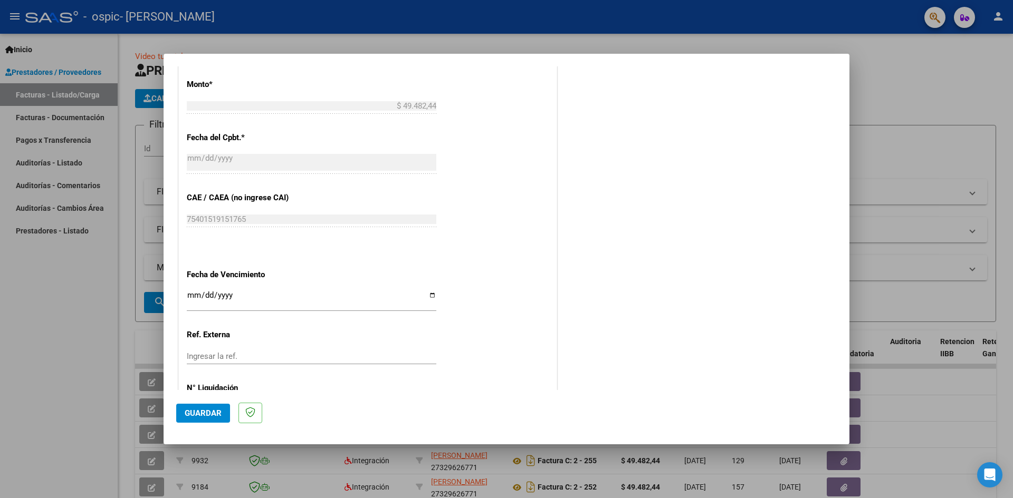
scroll to position [580, 0]
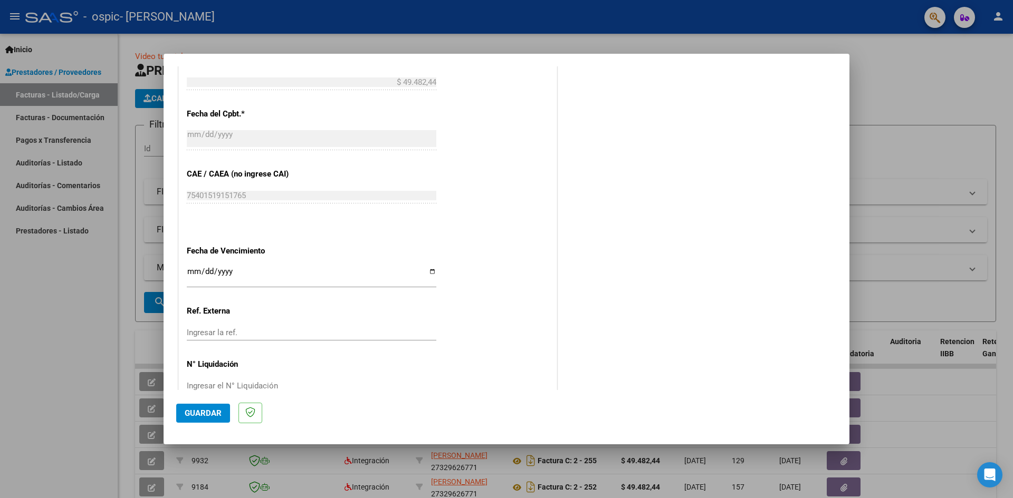
click at [426, 273] on input "Ingresar la fecha" at bounding box center [311, 275] width 249 height 17
type input "2025-10-13"
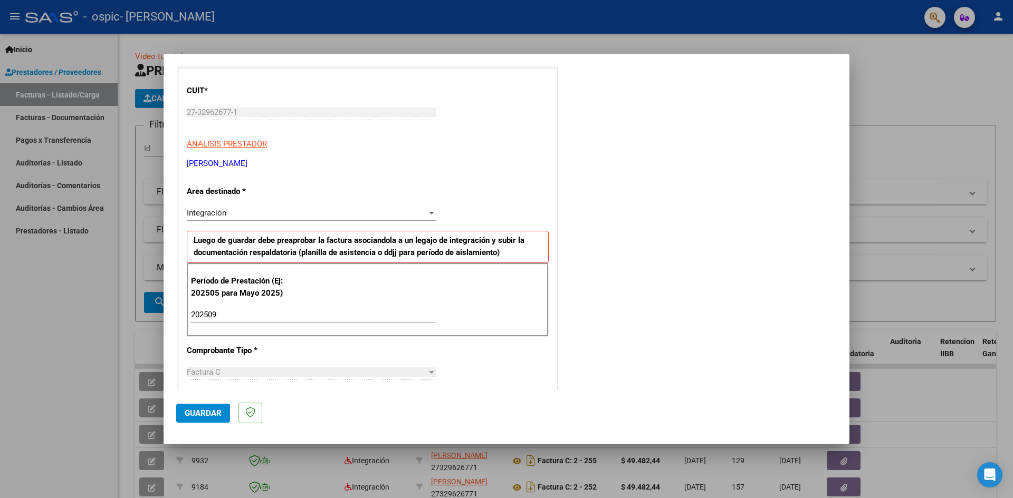
scroll to position [0, 0]
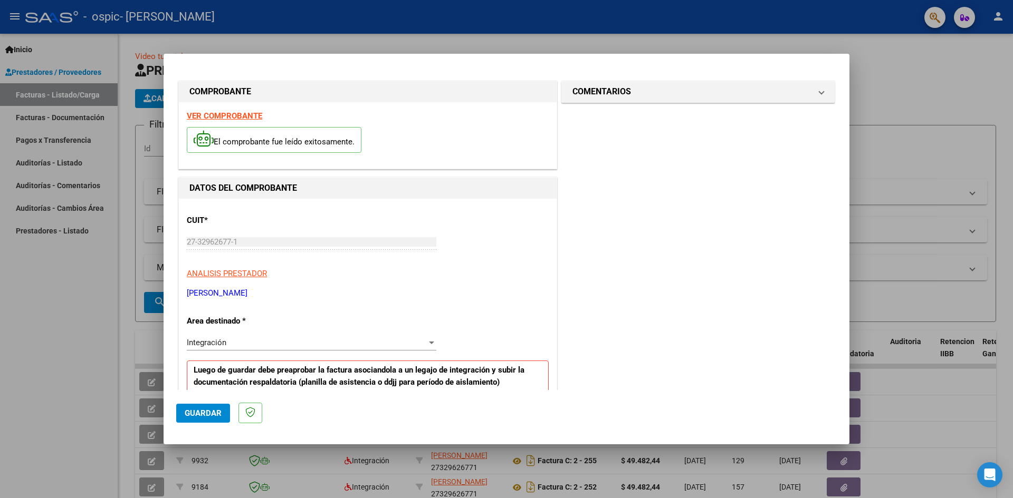
click at [222, 414] on button "Guardar" at bounding box center [203, 413] width 54 height 19
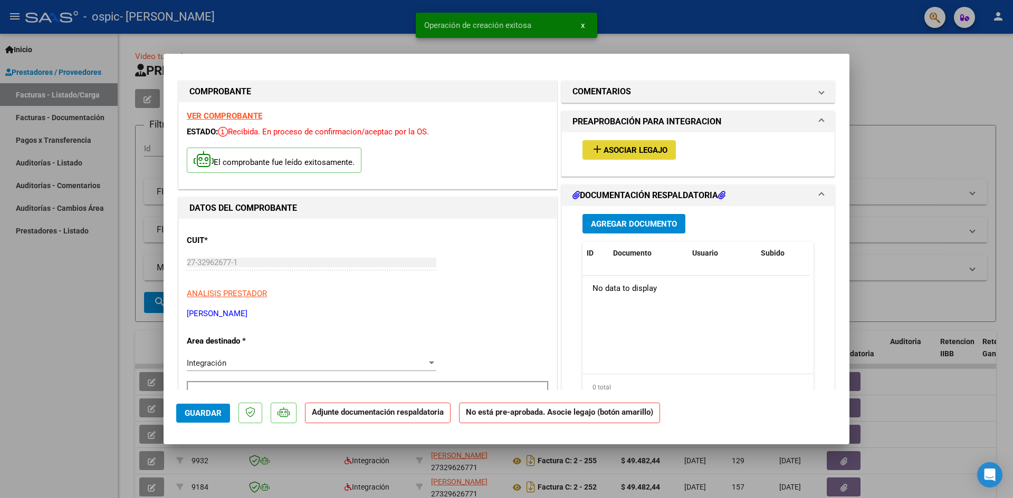
click at [610, 150] on span "Asociar Legajo" at bounding box center [635, 150] width 64 height 9
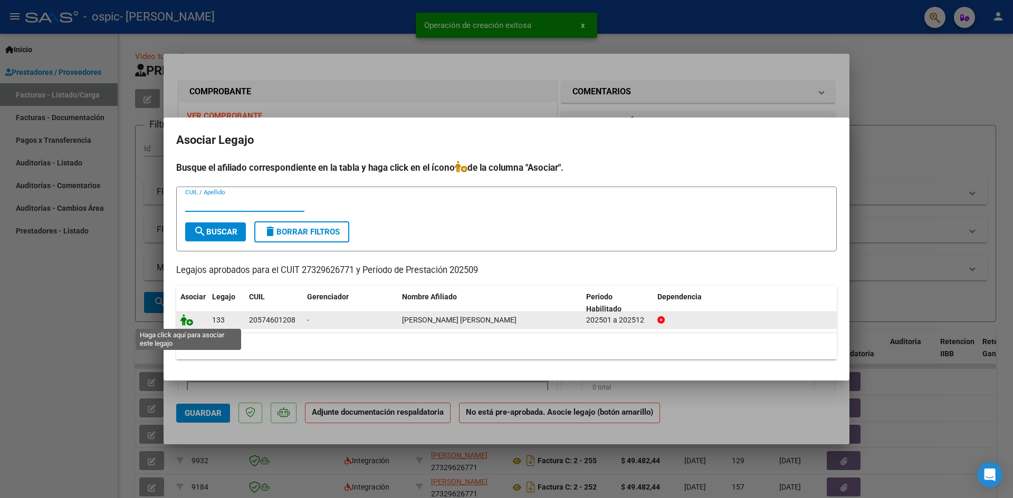
click at [187, 322] on icon at bounding box center [186, 320] width 13 height 12
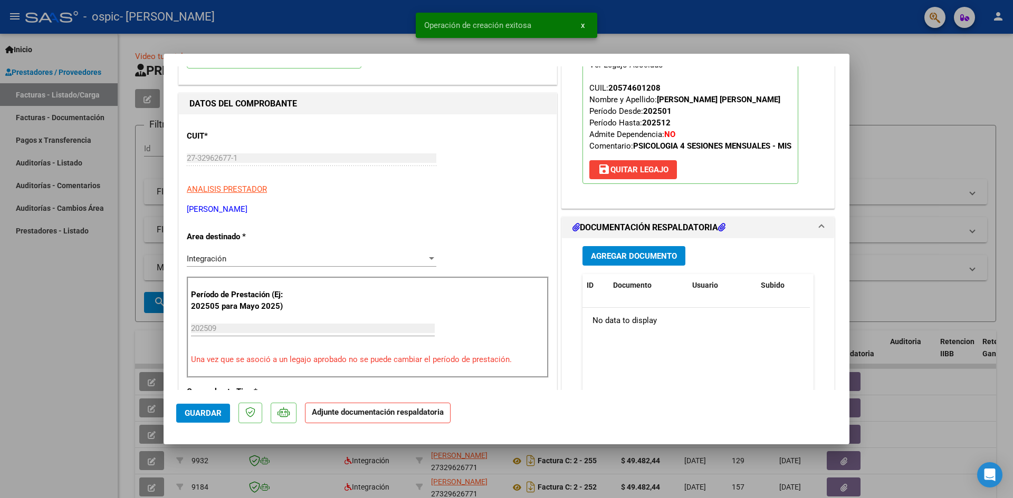
scroll to position [105, 0]
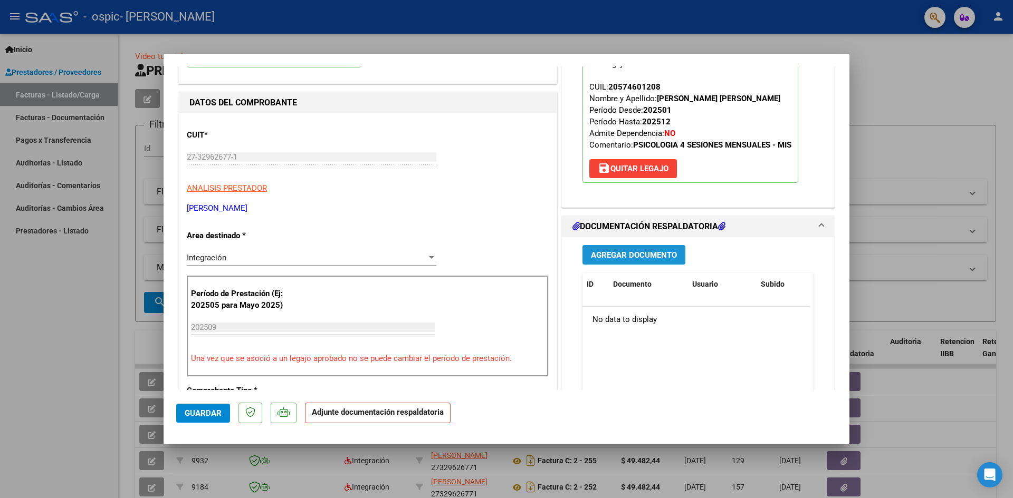
click at [648, 256] on span "Agregar Documento" at bounding box center [634, 255] width 86 height 9
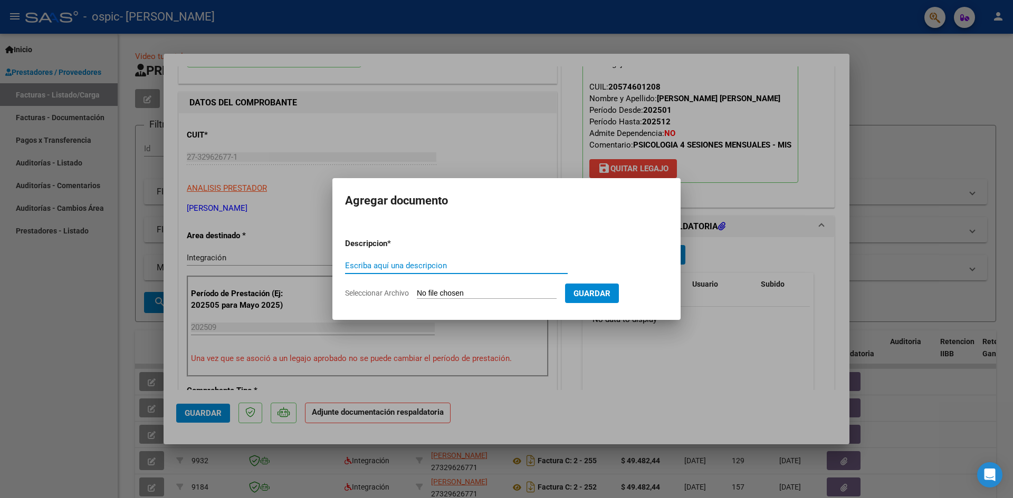
click at [497, 265] on input "Escriba aquí una descripcion" at bounding box center [456, 265] width 223 height 9
type input "Planilla de asistencia"
click at [493, 291] on input "Seleccionar Archivo" at bounding box center [487, 294] width 140 height 10
type input "C:\fakepath\Planilla de asistencia PSI 09-2025.pdf"
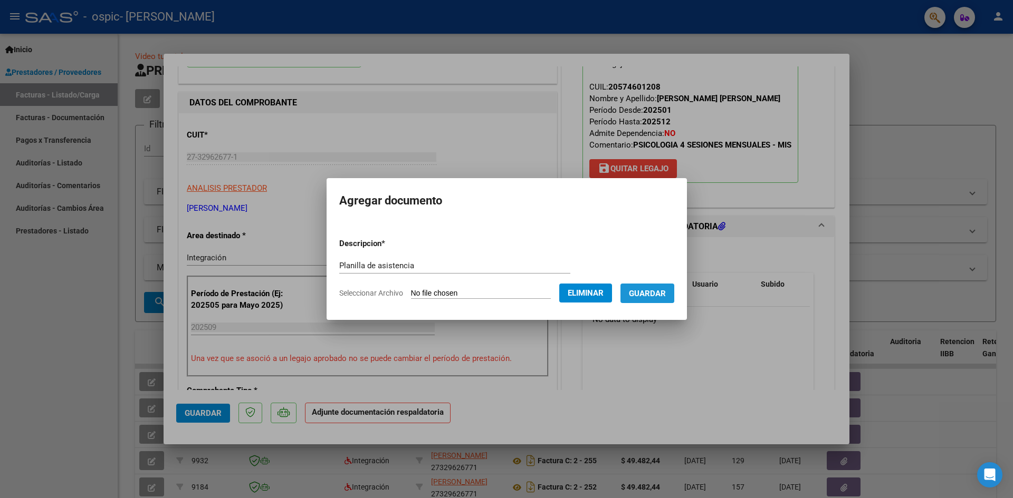
click at [662, 292] on span "Guardar" at bounding box center [647, 293] width 37 height 9
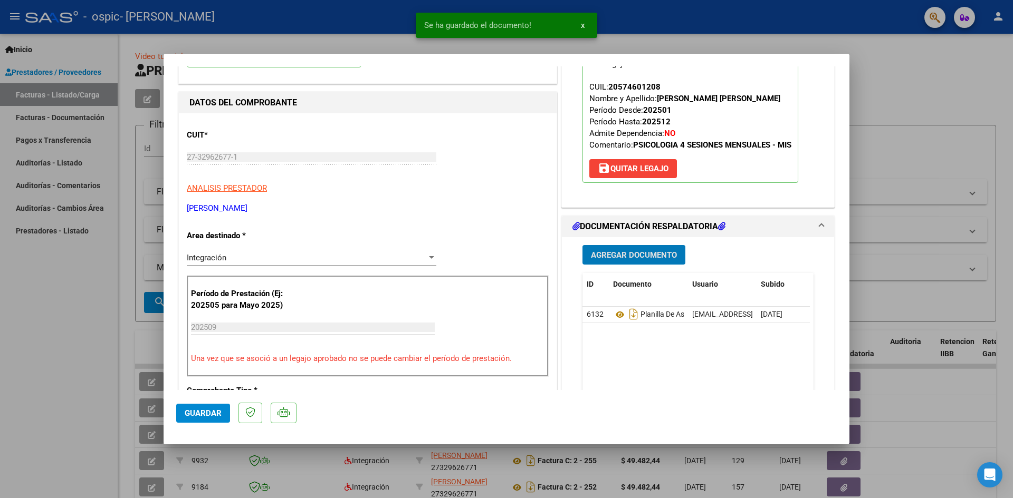
click at [201, 422] on button "Guardar" at bounding box center [203, 413] width 54 height 19
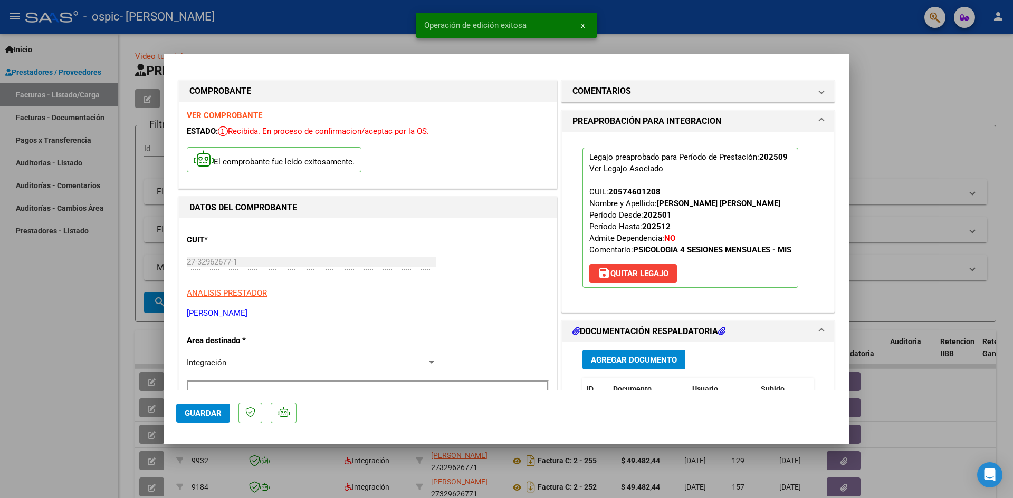
scroll to position [0, 0]
click at [919, 95] on div at bounding box center [506, 249] width 1013 height 498
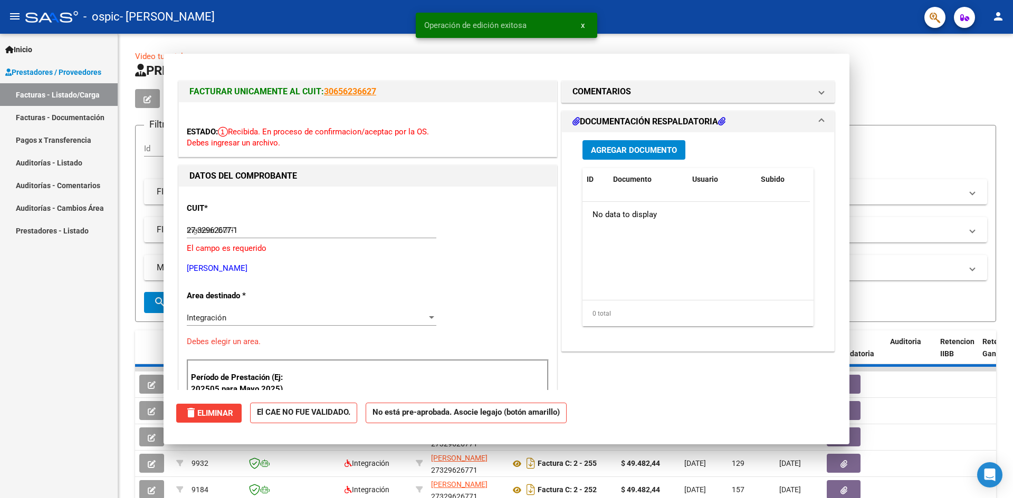
type input "$ 0,00"
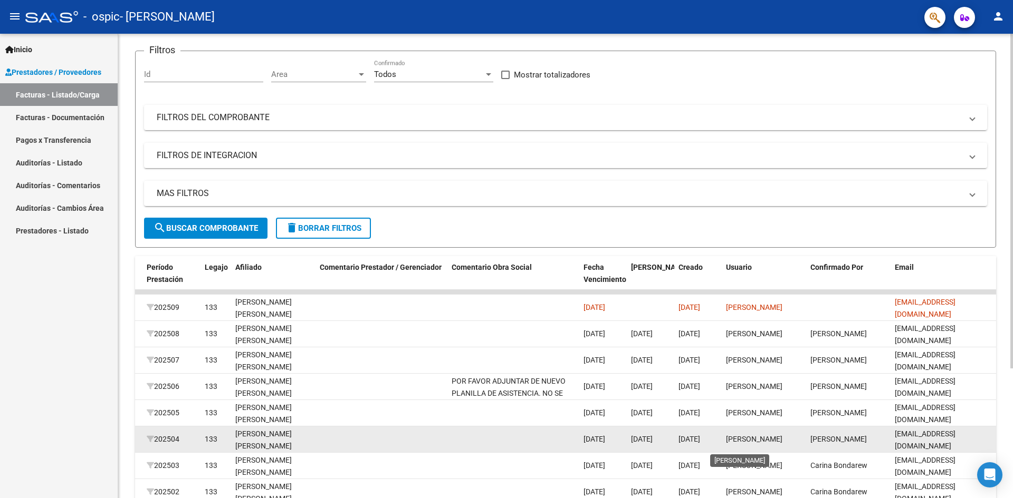
scroll to position [2, 0]
